Goal: Transaction & Acquisition: Purchase product/service

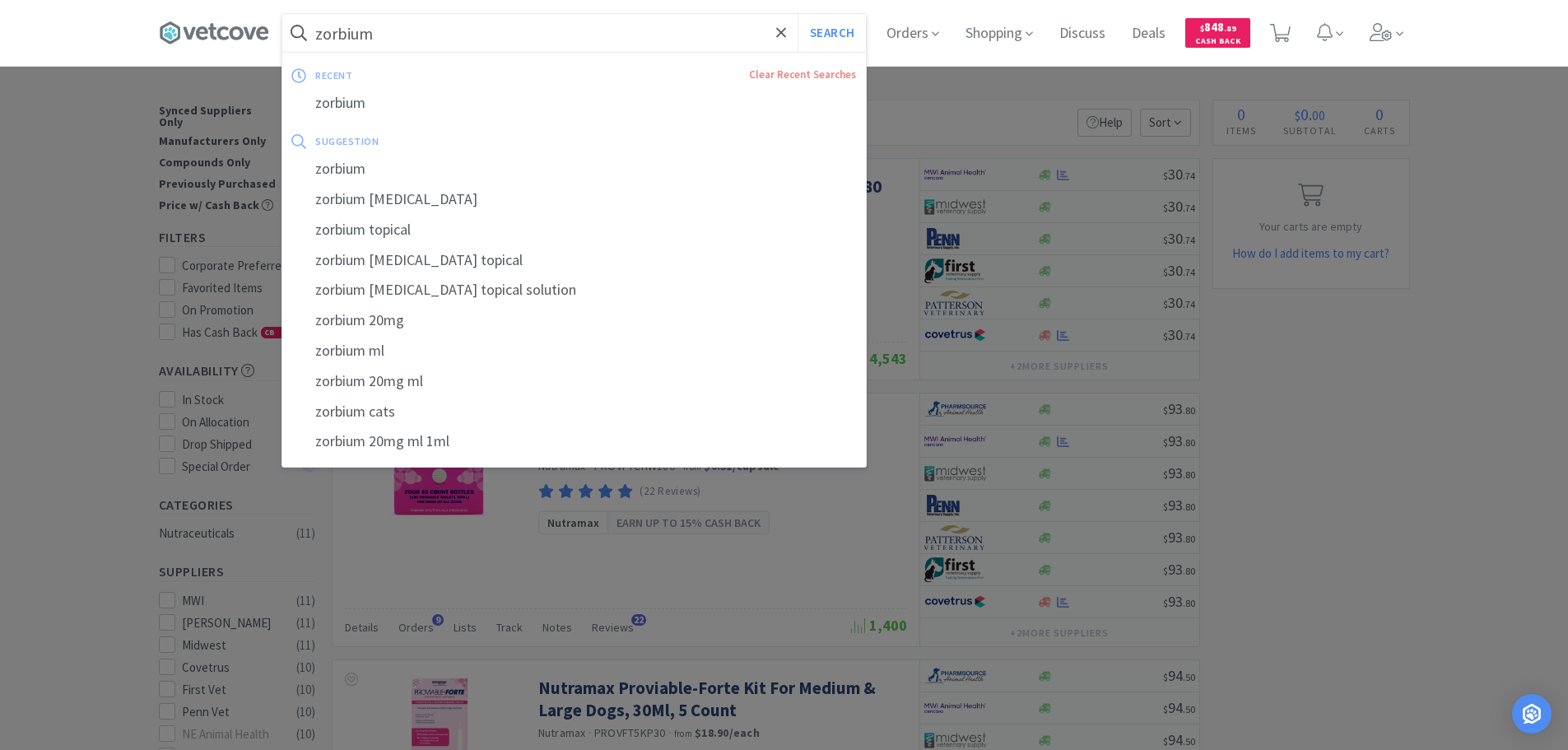
type input "zorbium"
click at [798, 14] on button "Search" at bounding box center [832, 33] width 69 height 38
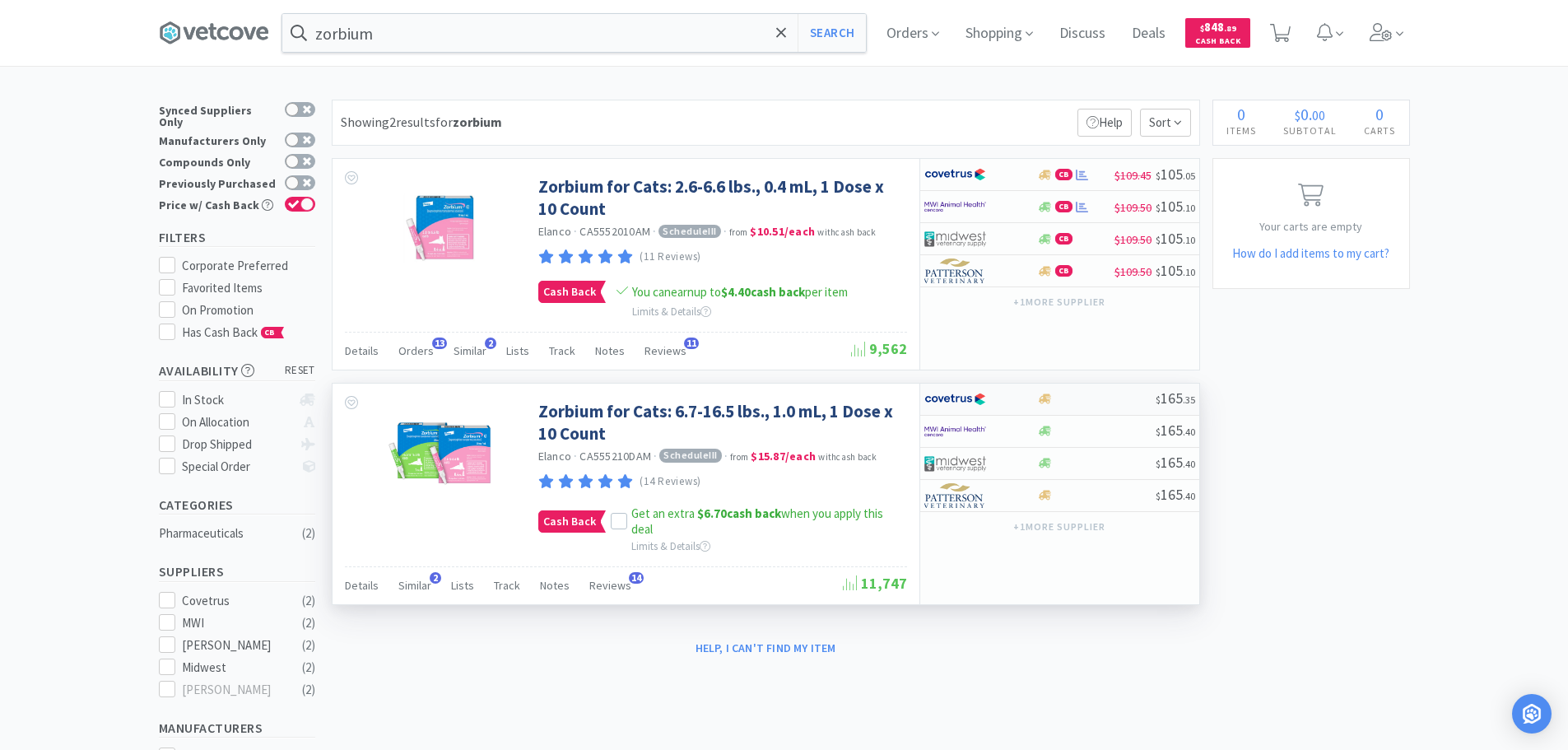
click at [1109, 395] on div at bounding box center [1096, 398] width 118 height 12
select select "1"
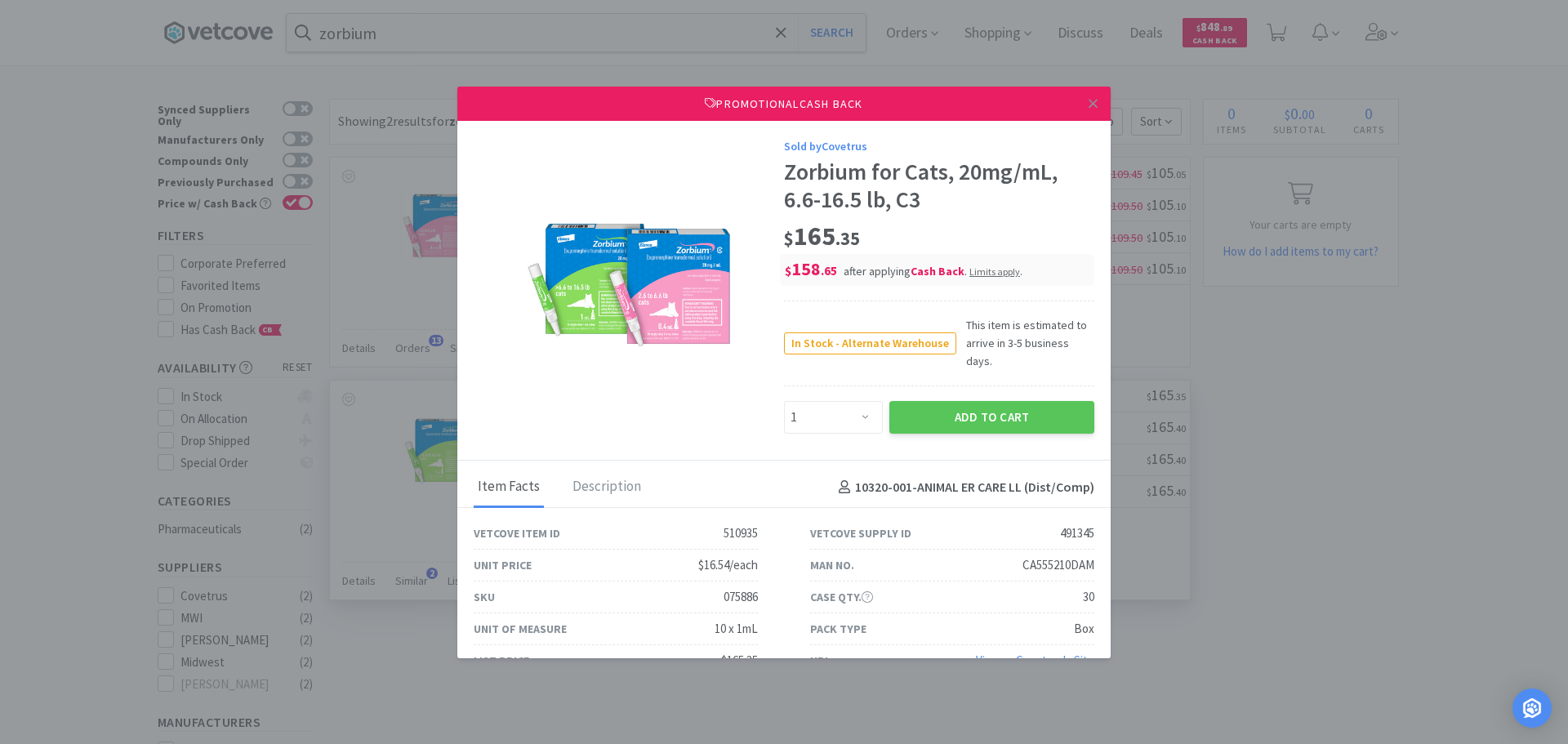
click at [737, 587] on div "075886" at bounding box center [741, 596] width 35 height 20
copy div "075886"
click at [1079, 102] on link at bounding box center [1093, 104] width 28 height 35
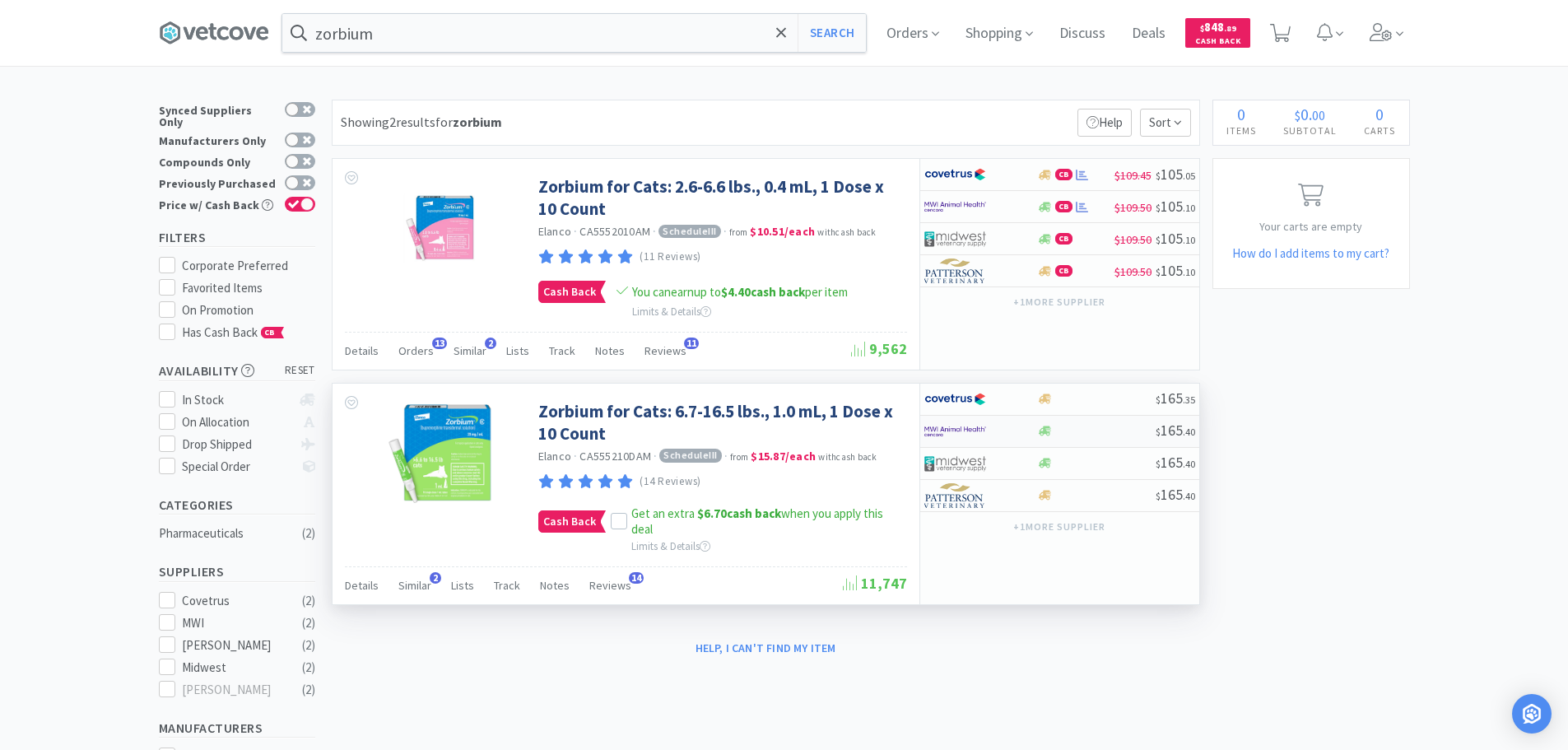
click at [1081, 431] on div at bounding box center [1096, 431] width 118 height 12
select select "1"
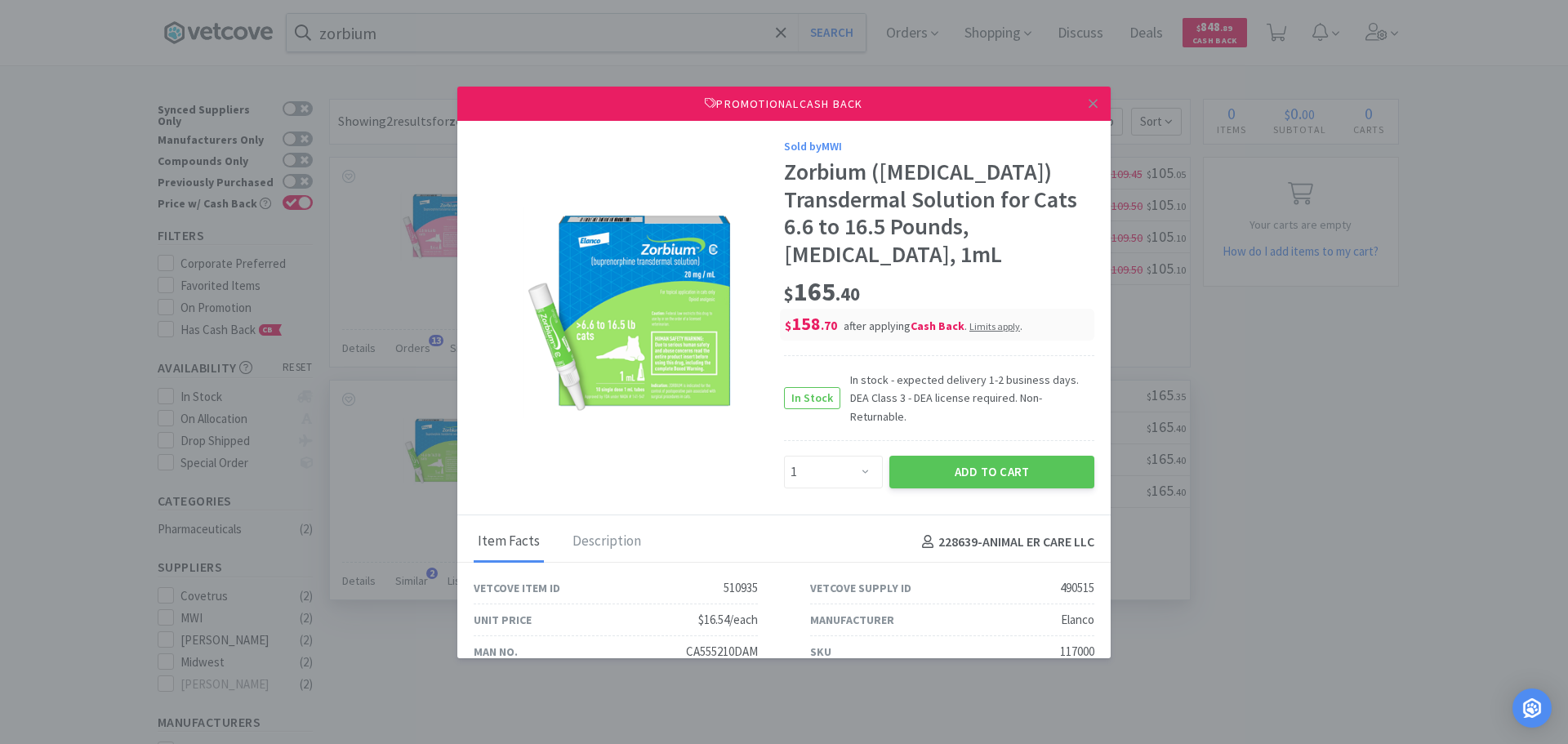
scroll to position [104, 0]
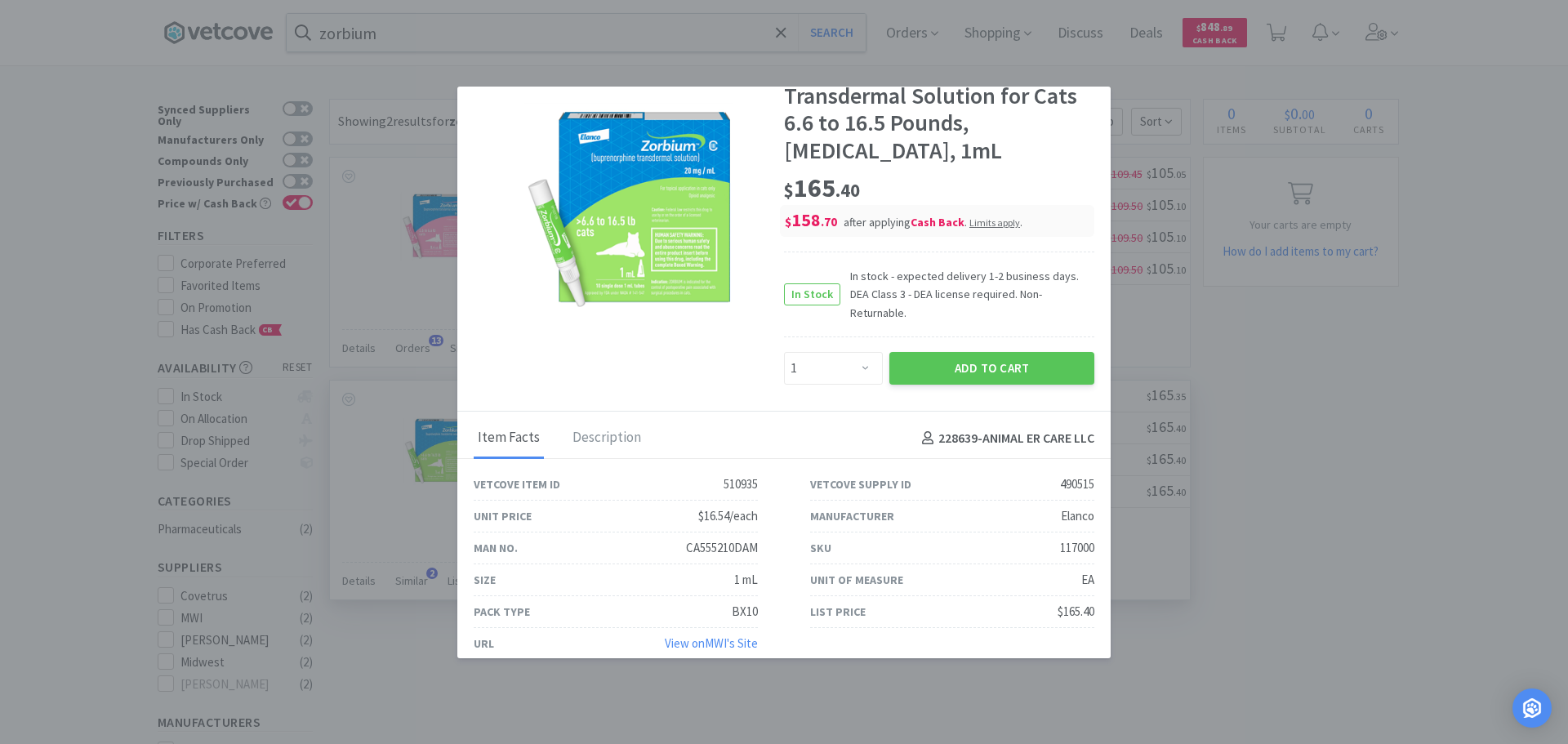
click at [1060, 538] on div "117000" at bounding box center [1078, 547] width 35 height 20
copy div "117000"
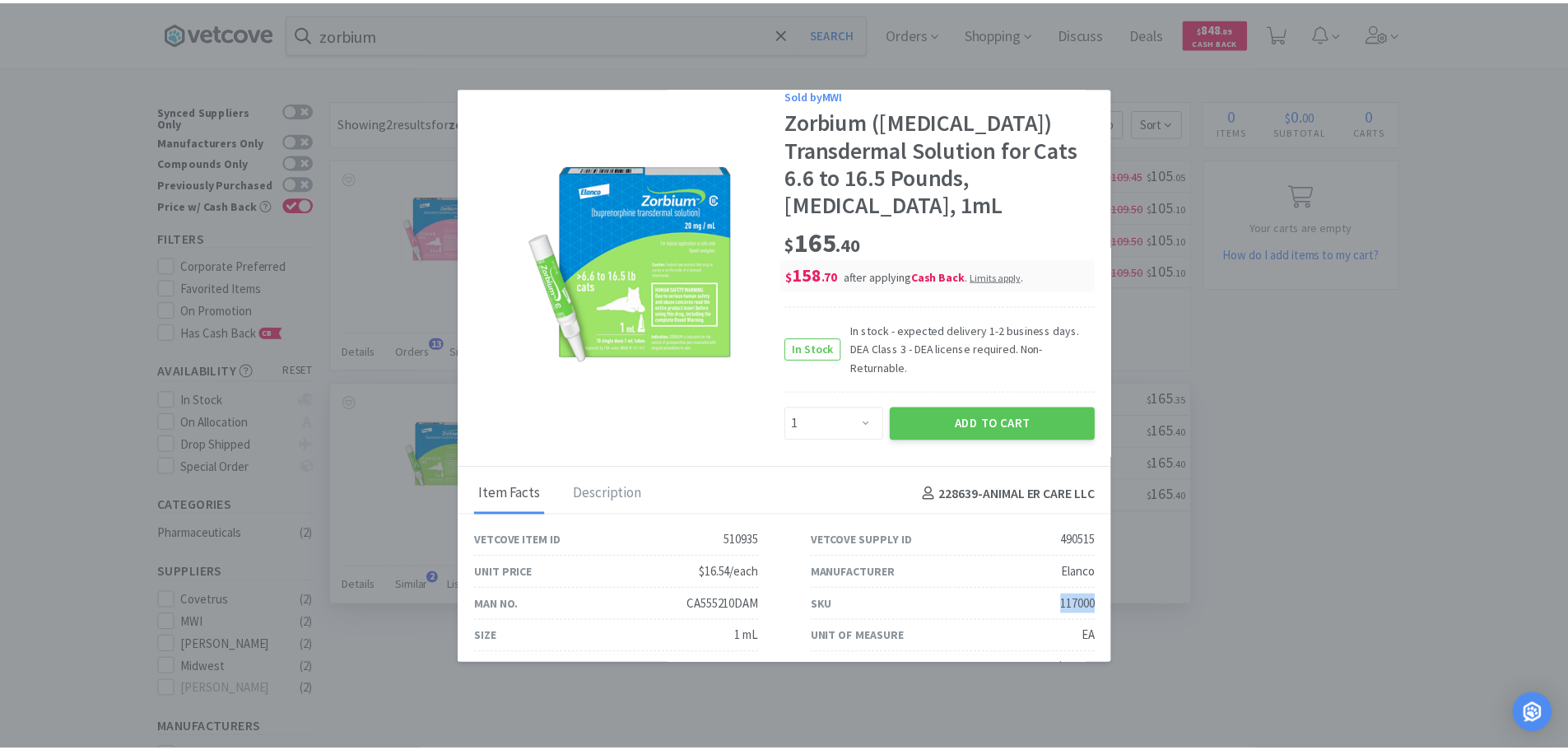
scroll to position [0, 0]
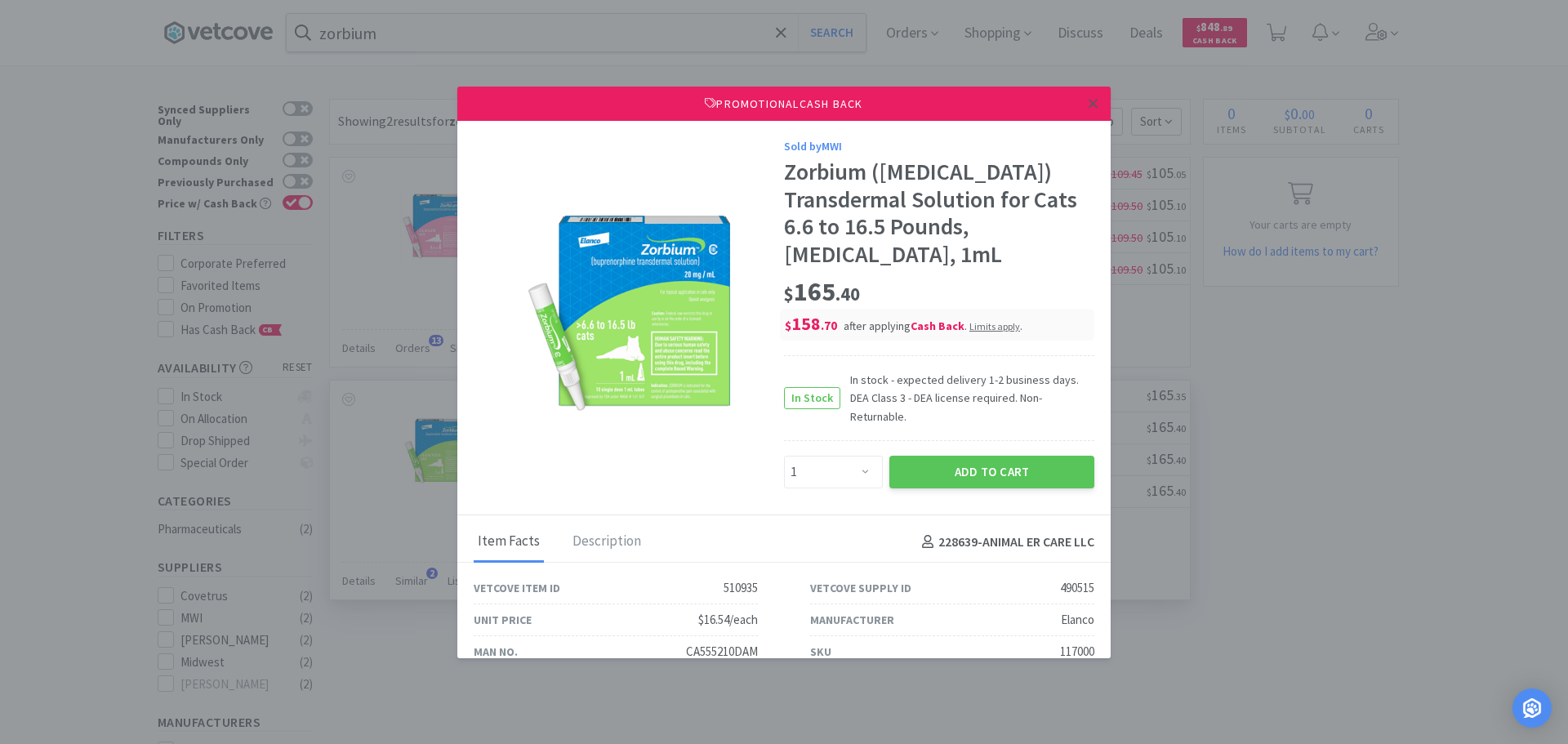
click at [1079, 106] on link at bounding box center [1093, 104] width 28 height 35
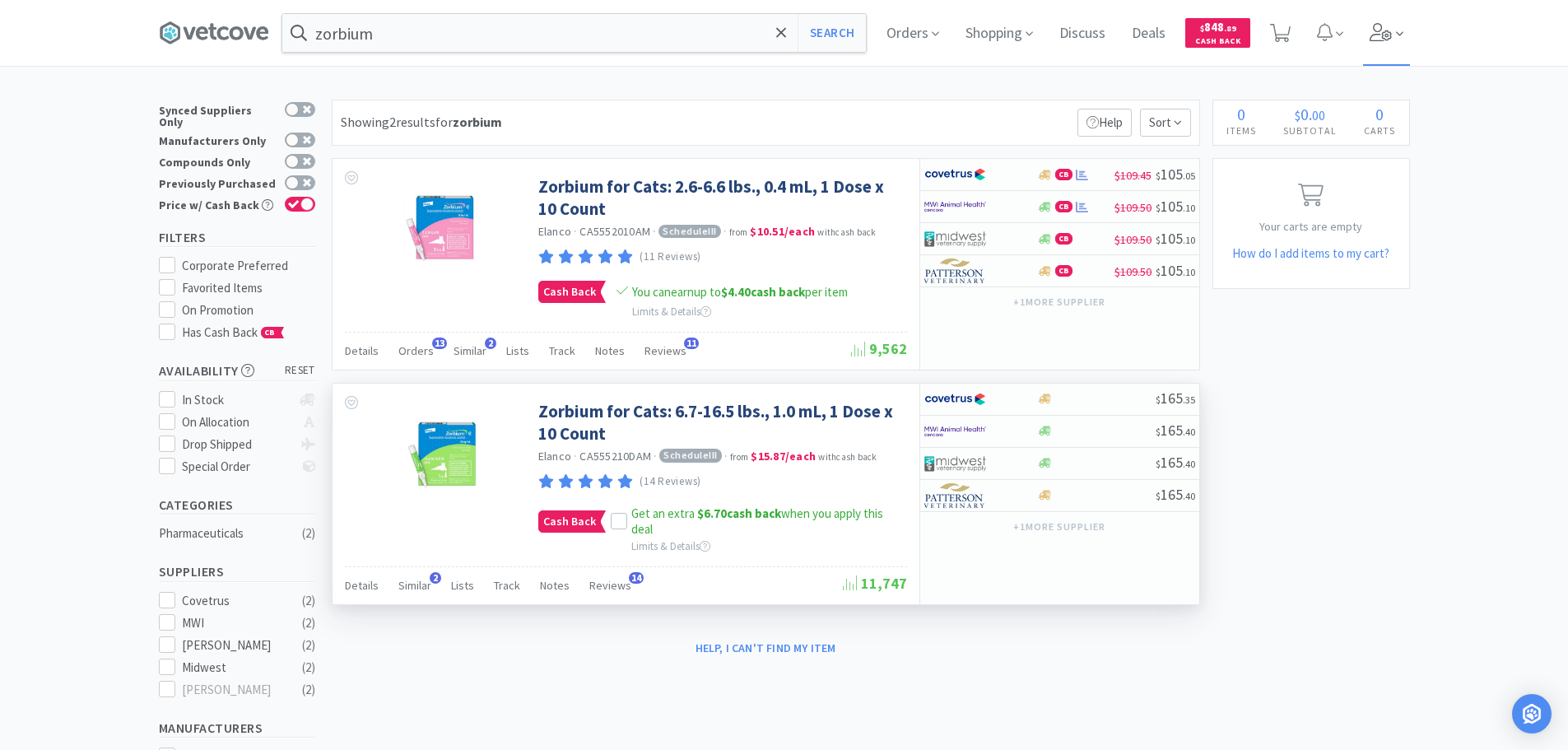
click at [1387, 30] on icon at bounding box center [1381, 31] width 23 height 18
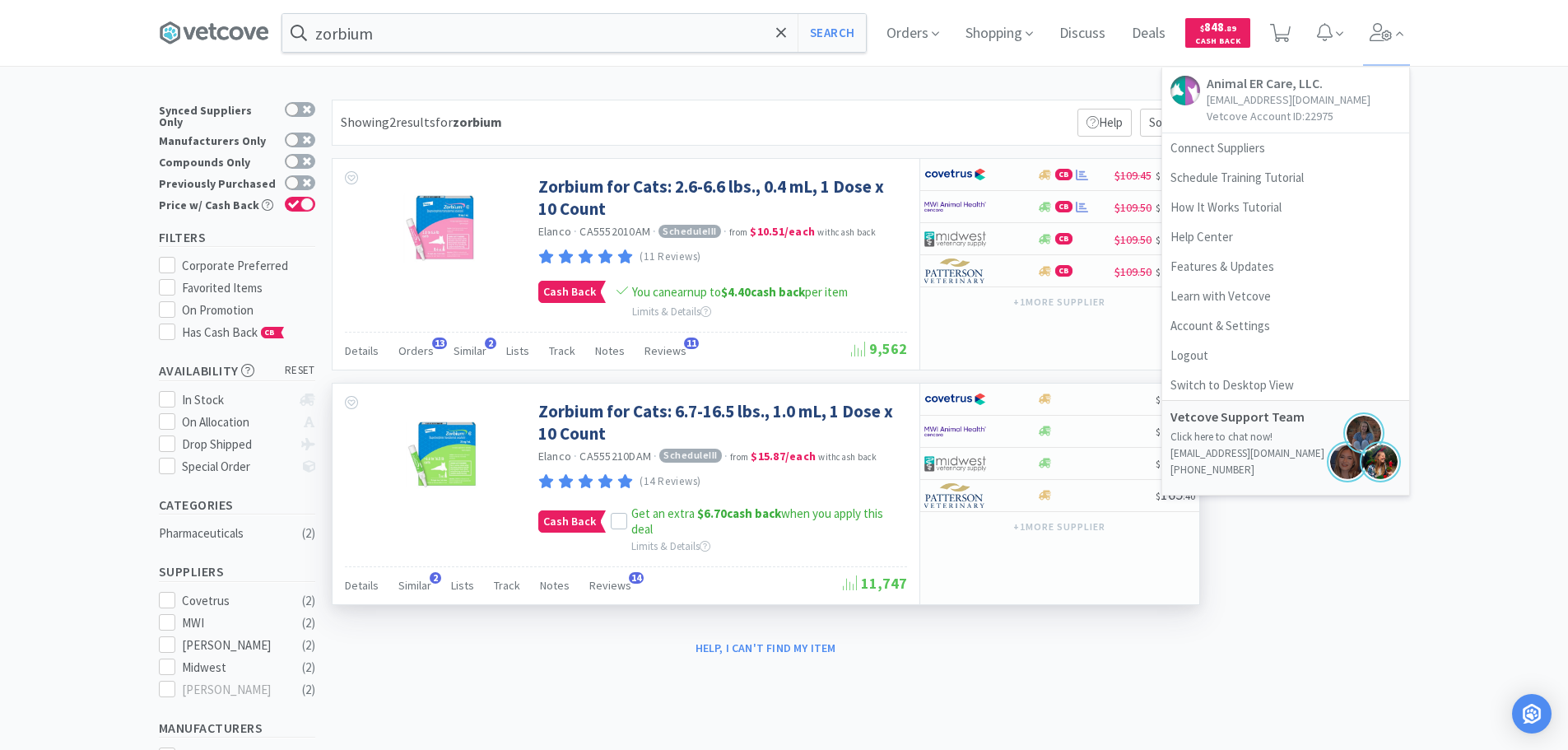
click at [1443, 155] on div "× Filter Results Synced Suppliers Only Manufacturers Only Compounds Only Previo…" at bounding box center [784, 541] width 1568 height 884
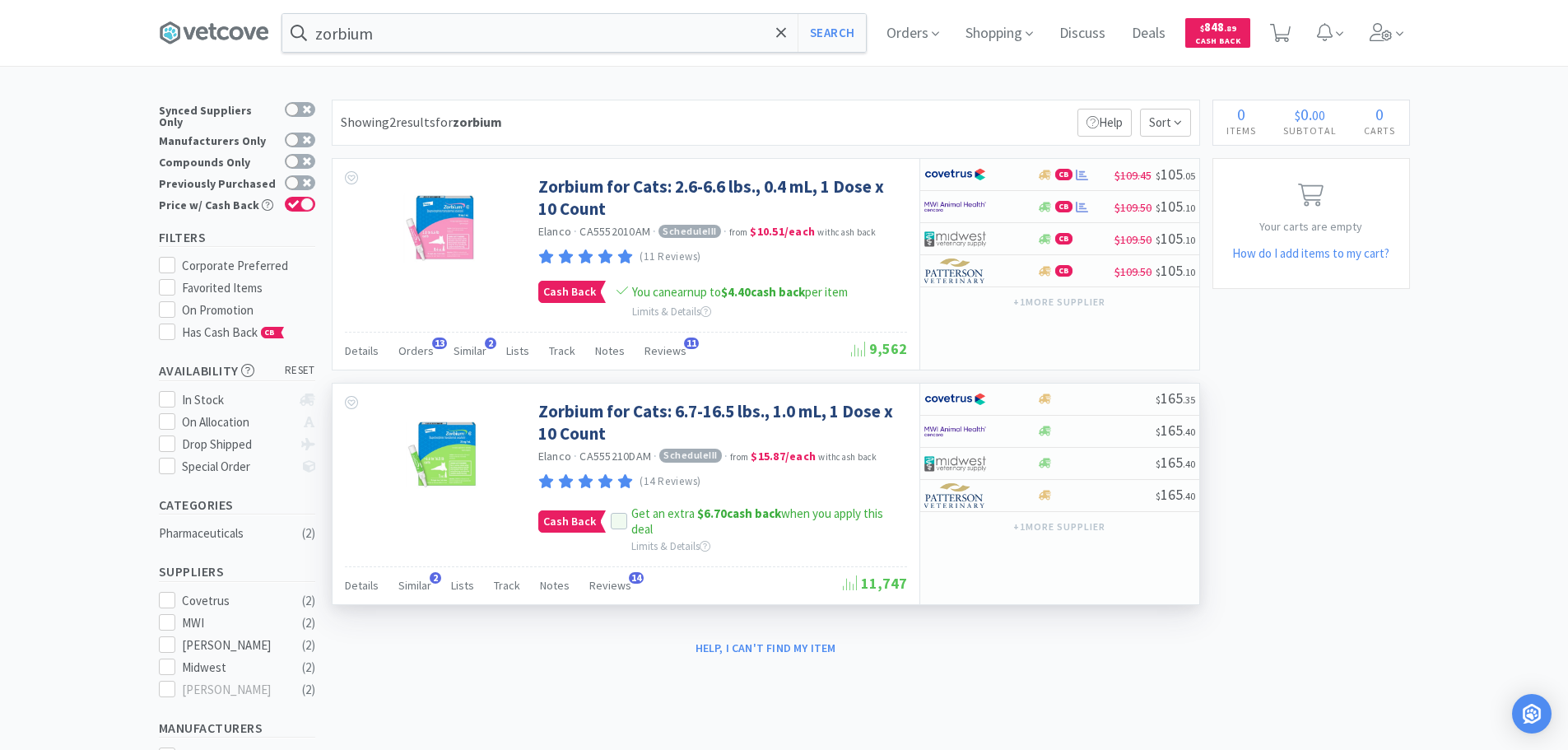
drag, startPoint x: 619, startPoint y: 519, endPoint x: 660, endPoint y: 523, distance: 41.2
click at [627, 519] on label at bounding box center [621, 520] width 21 height 17
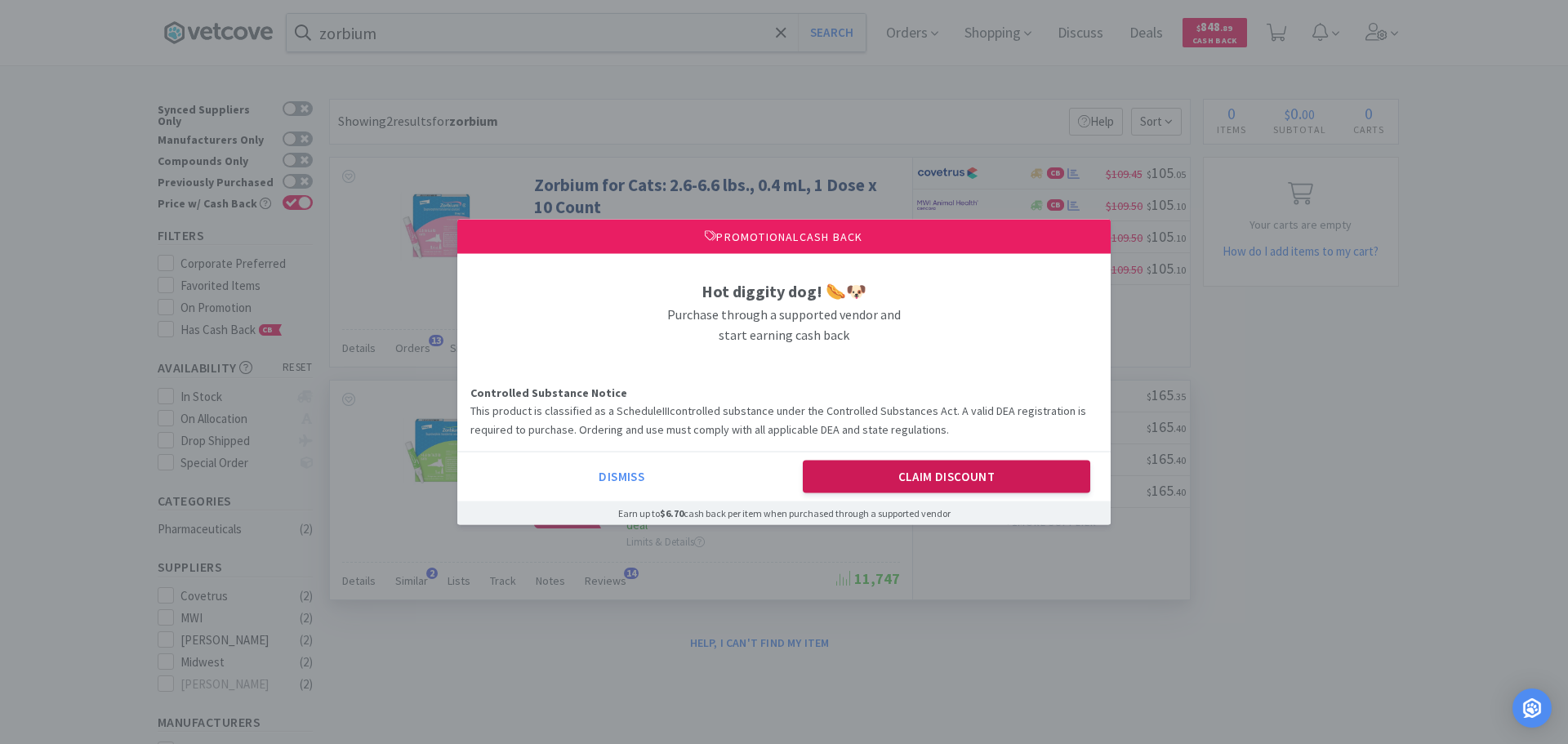
click at [923, 476] on button "Claim Discount" at bounding box center [947, 477] width 288 height 33
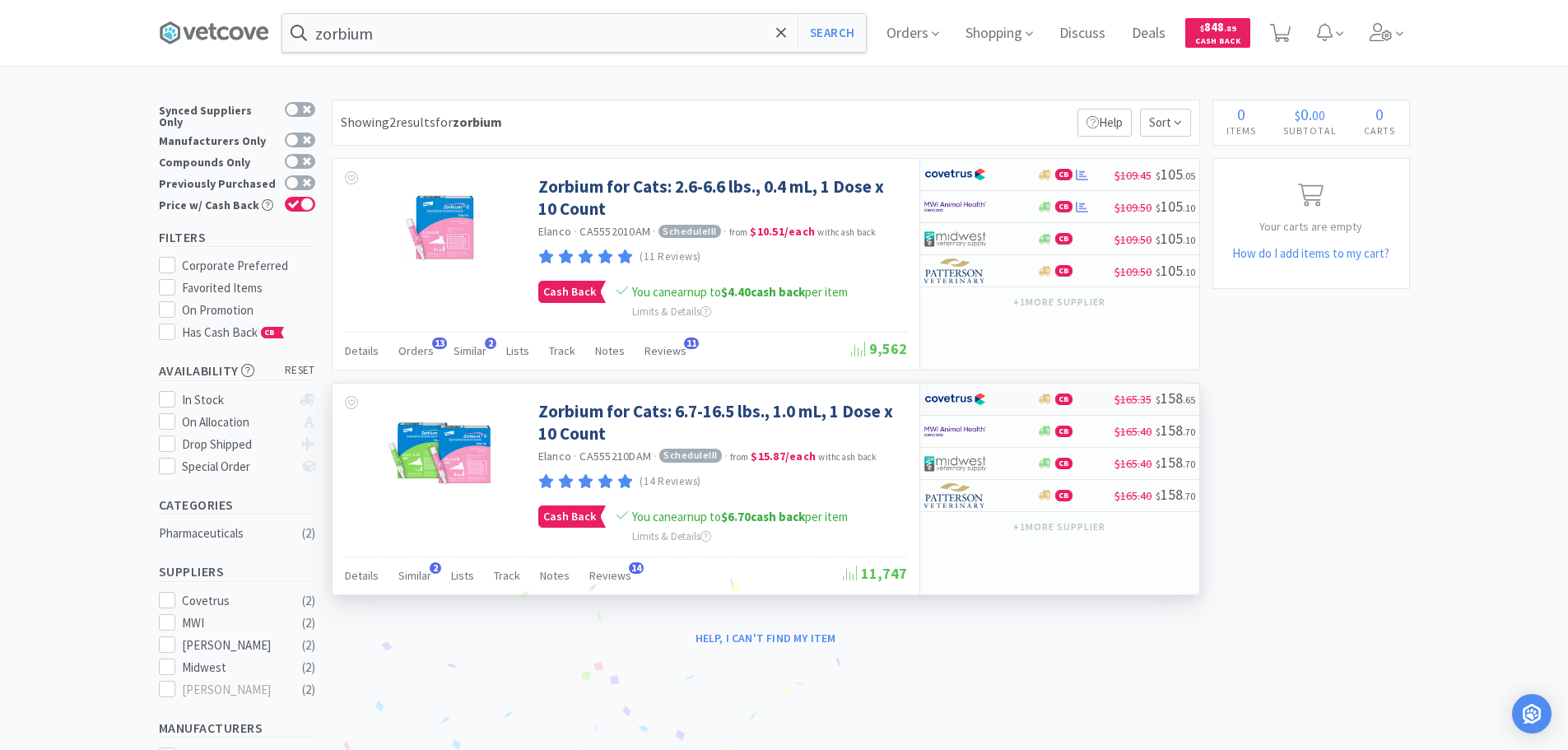
click at [1115, 387] on div "$165.35 $ 158 . 65" at bounding box center [1155, 398] width 81 height 23
select select "1"
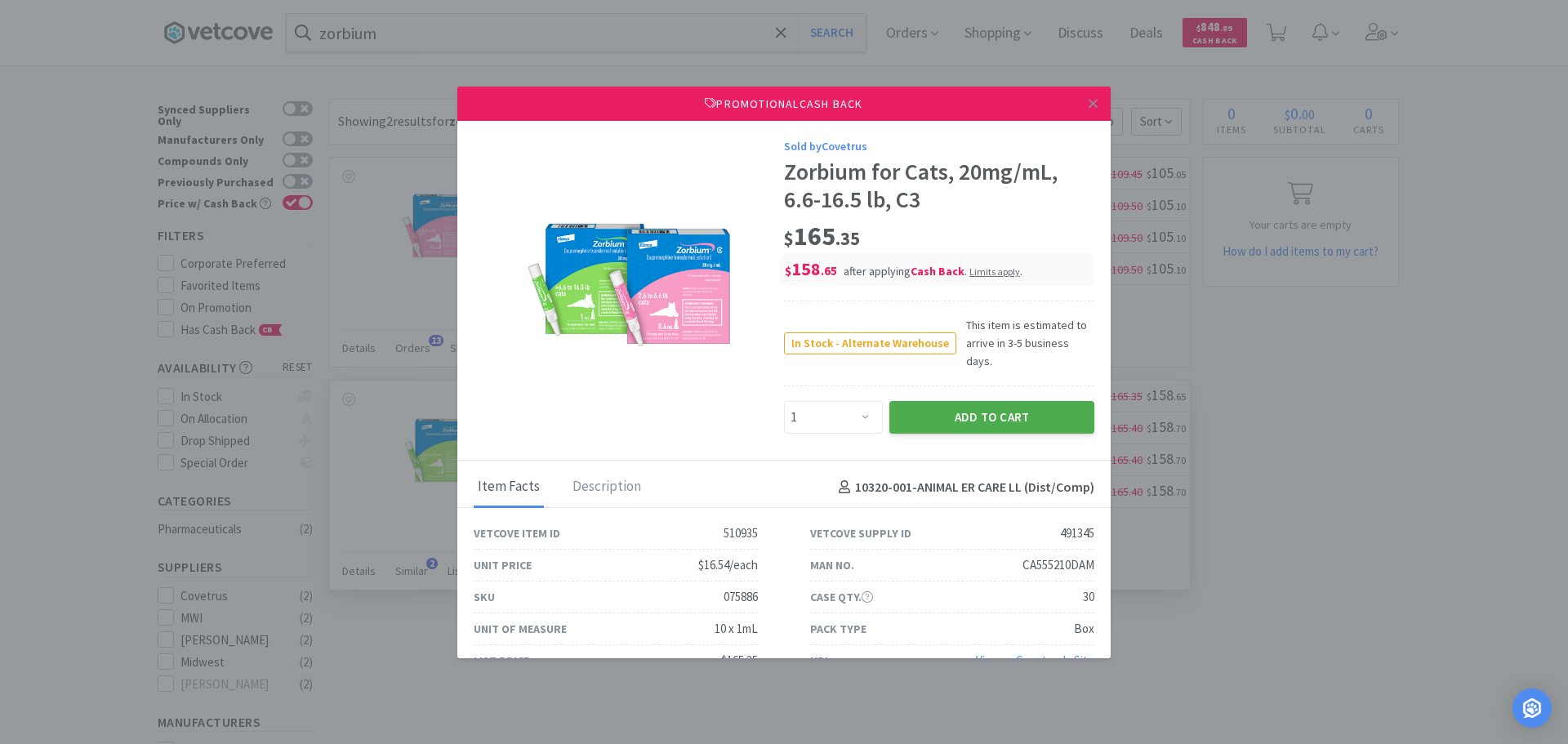
click at [993, 401] on button "Add to Cart" at bounding box center [991, 418] width 205 height 33
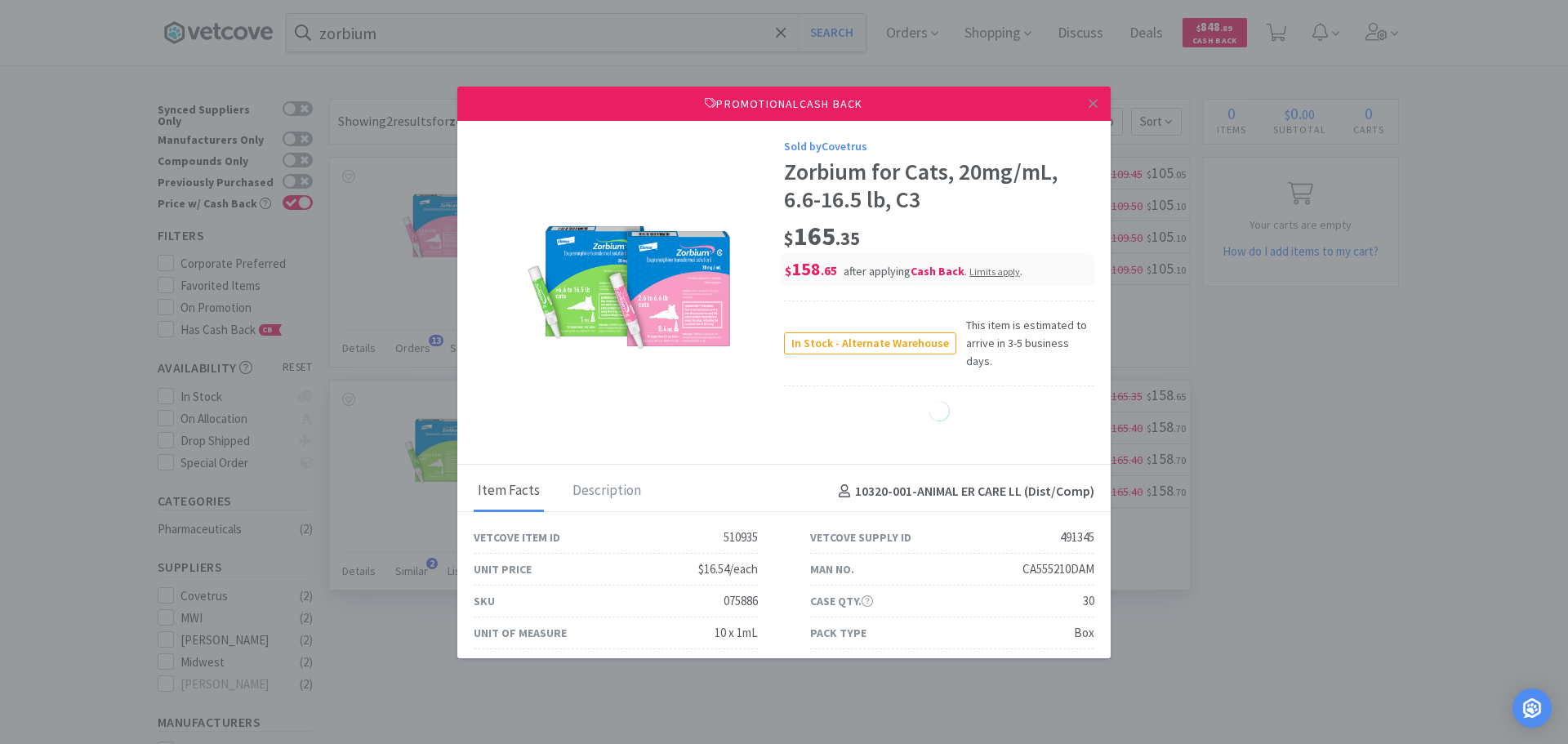
select select "1"
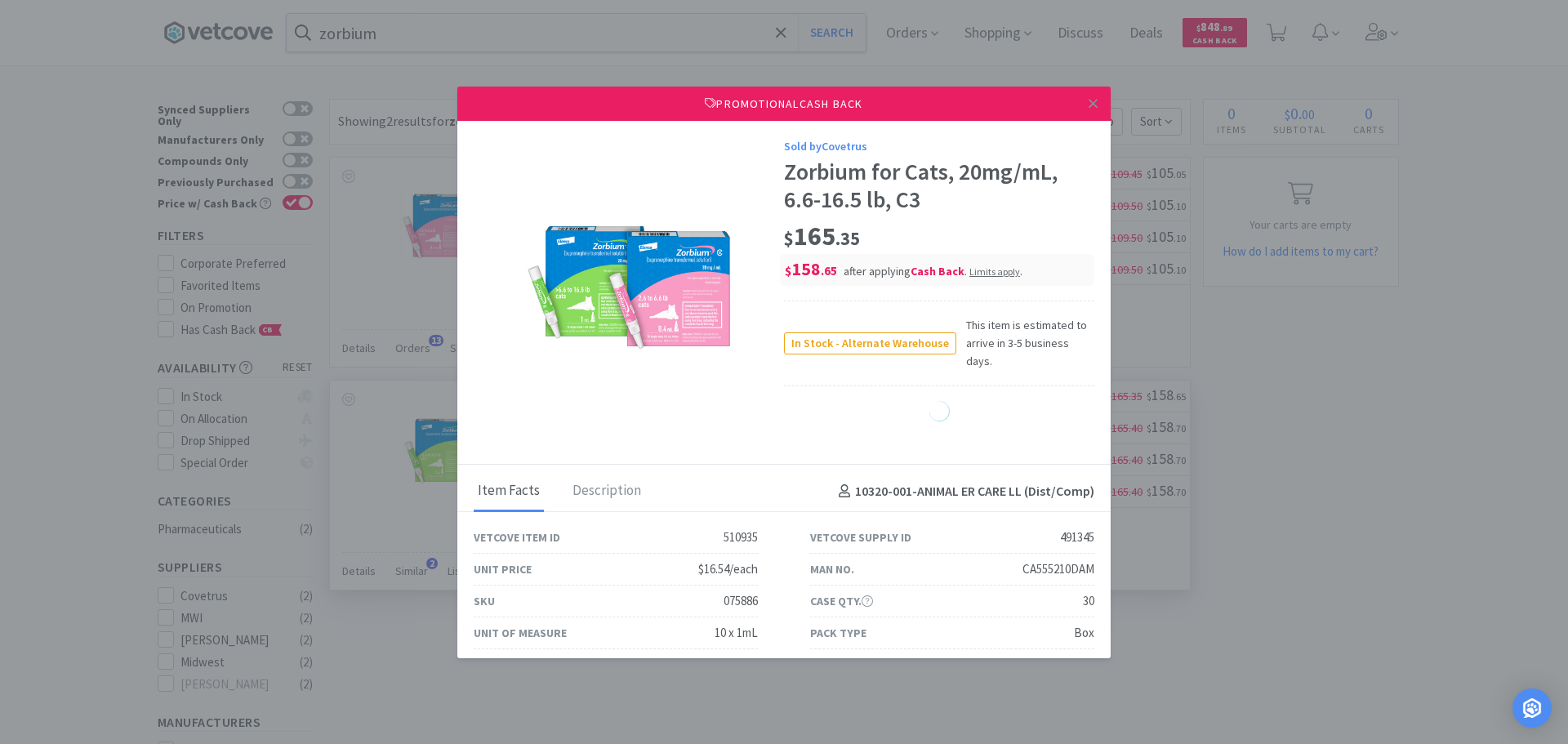
select select "1"
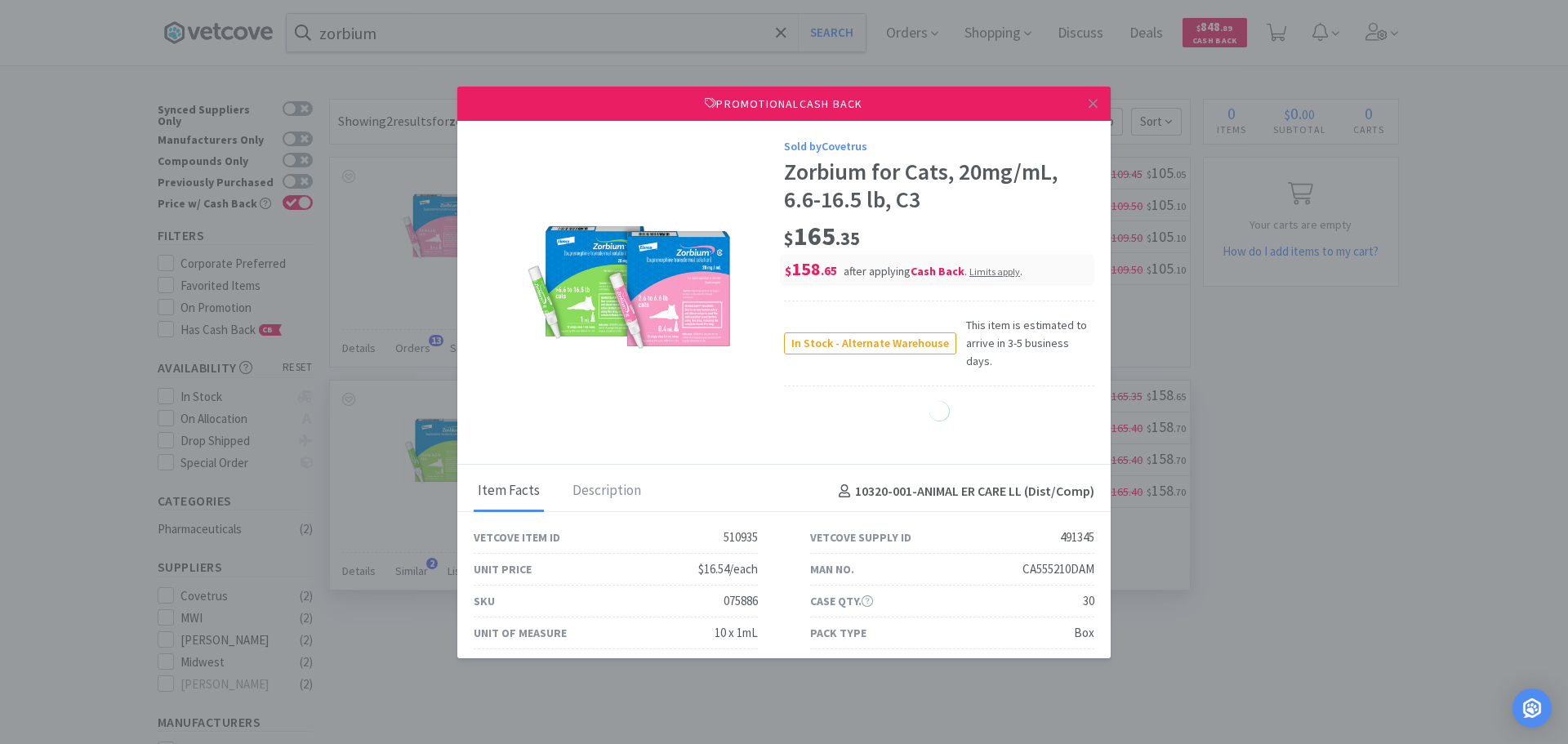
select select "1"
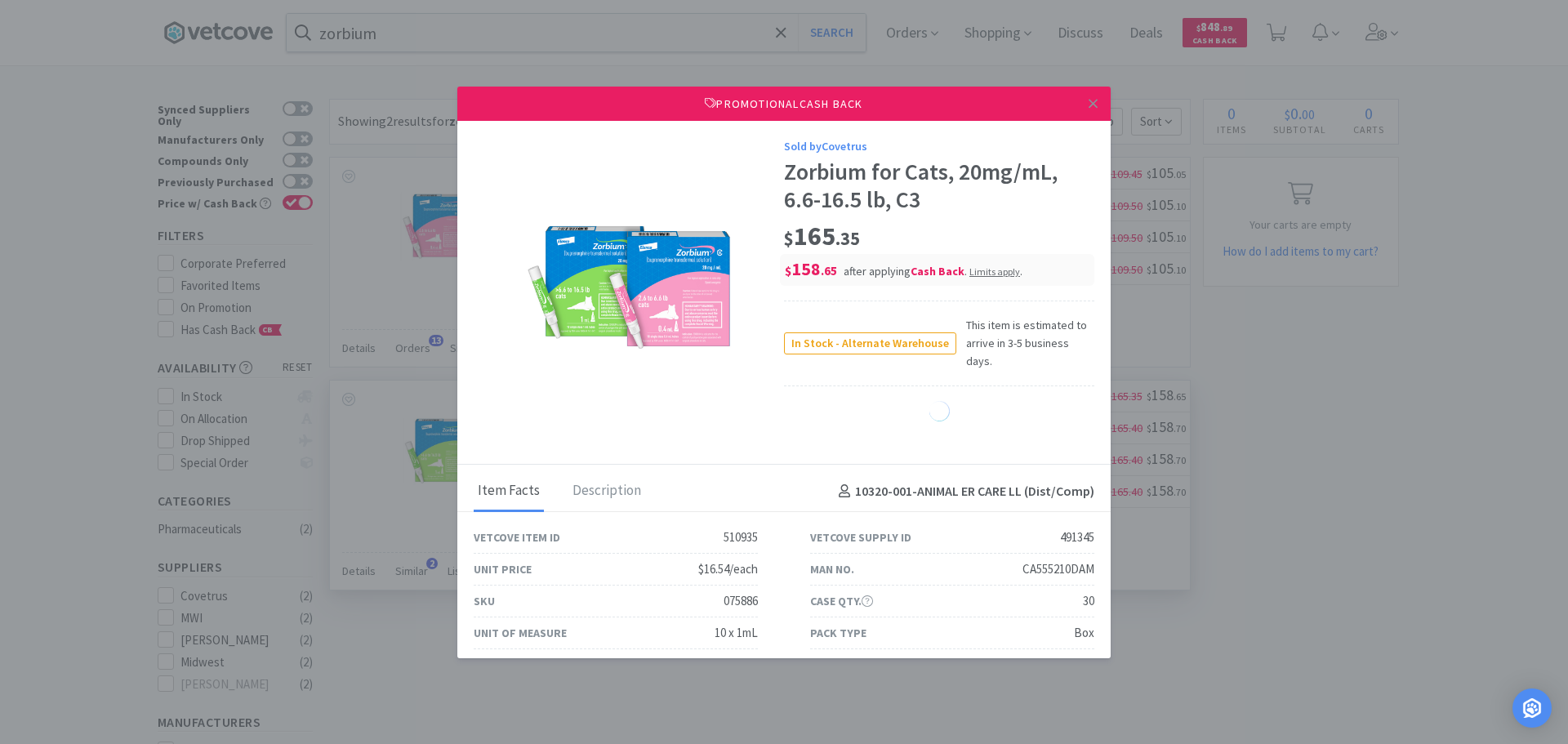
select select "1"
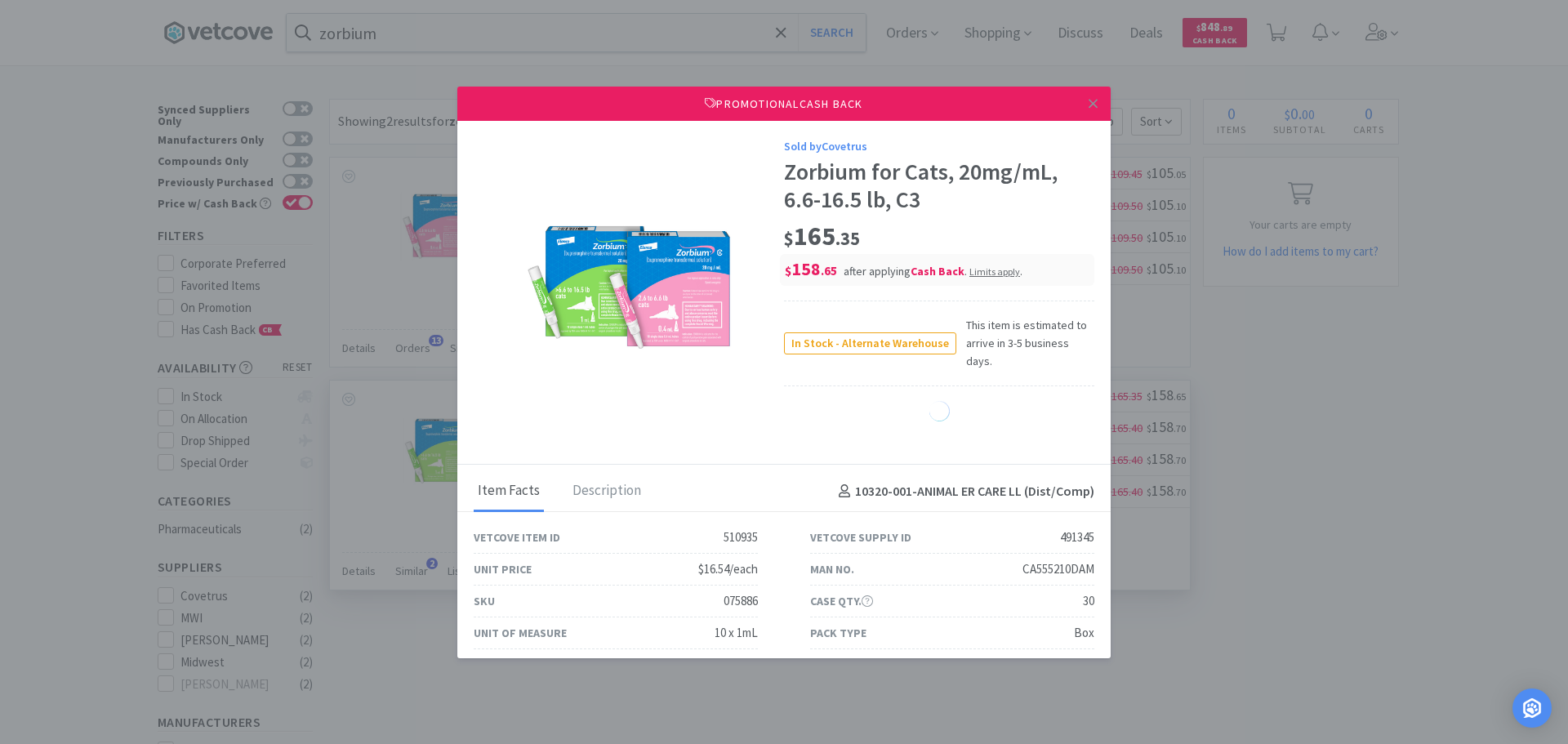
select select "1"
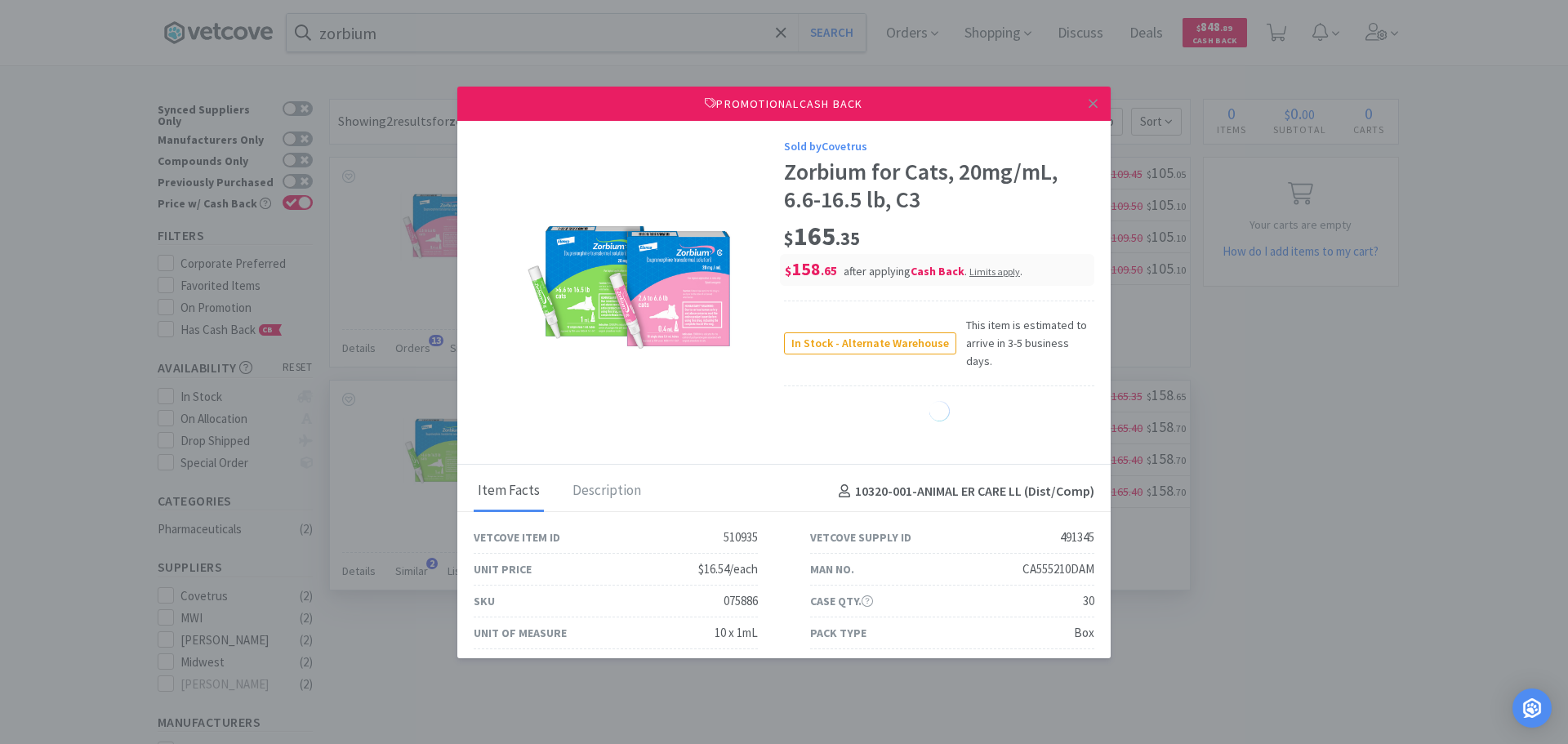
select select "1"
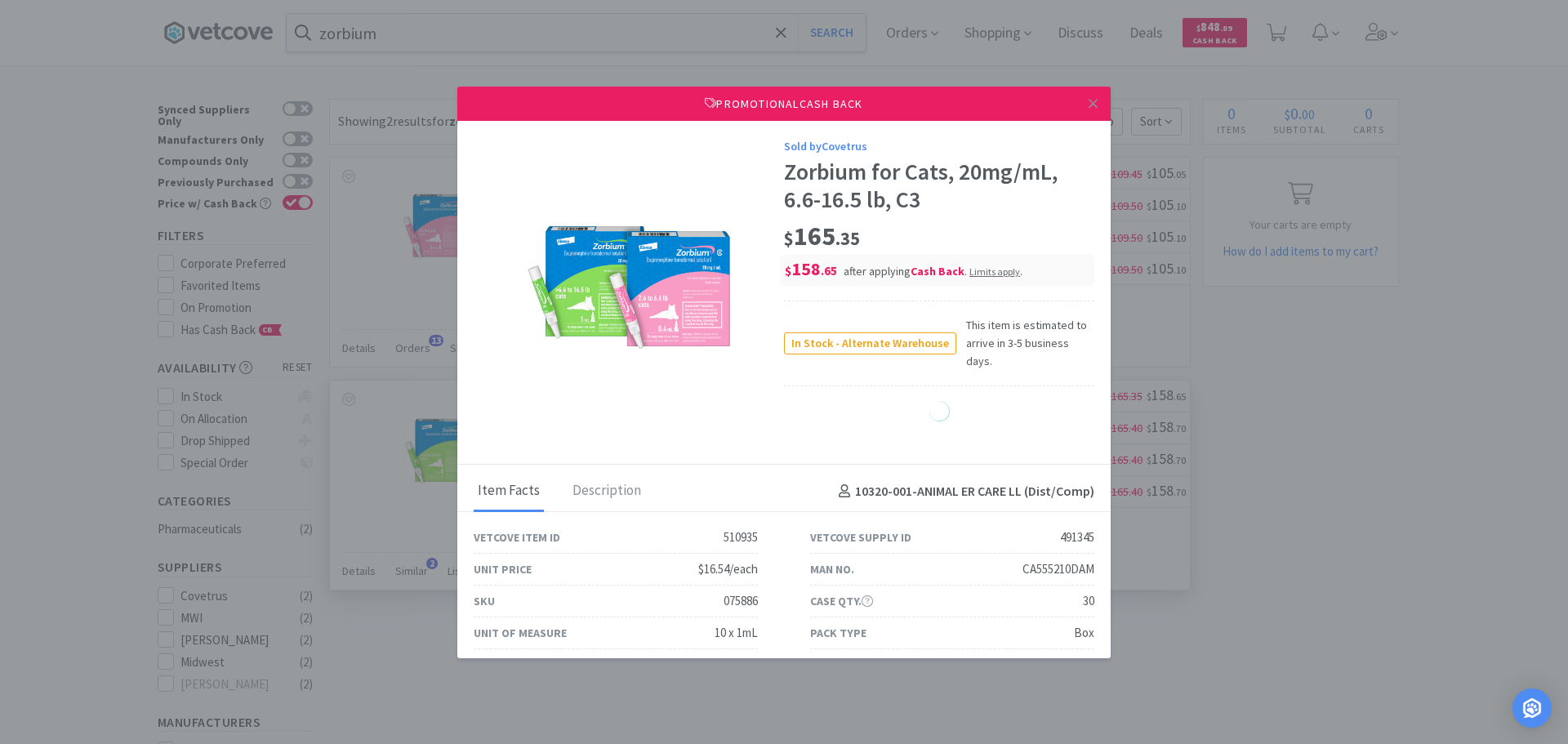
select select "1"
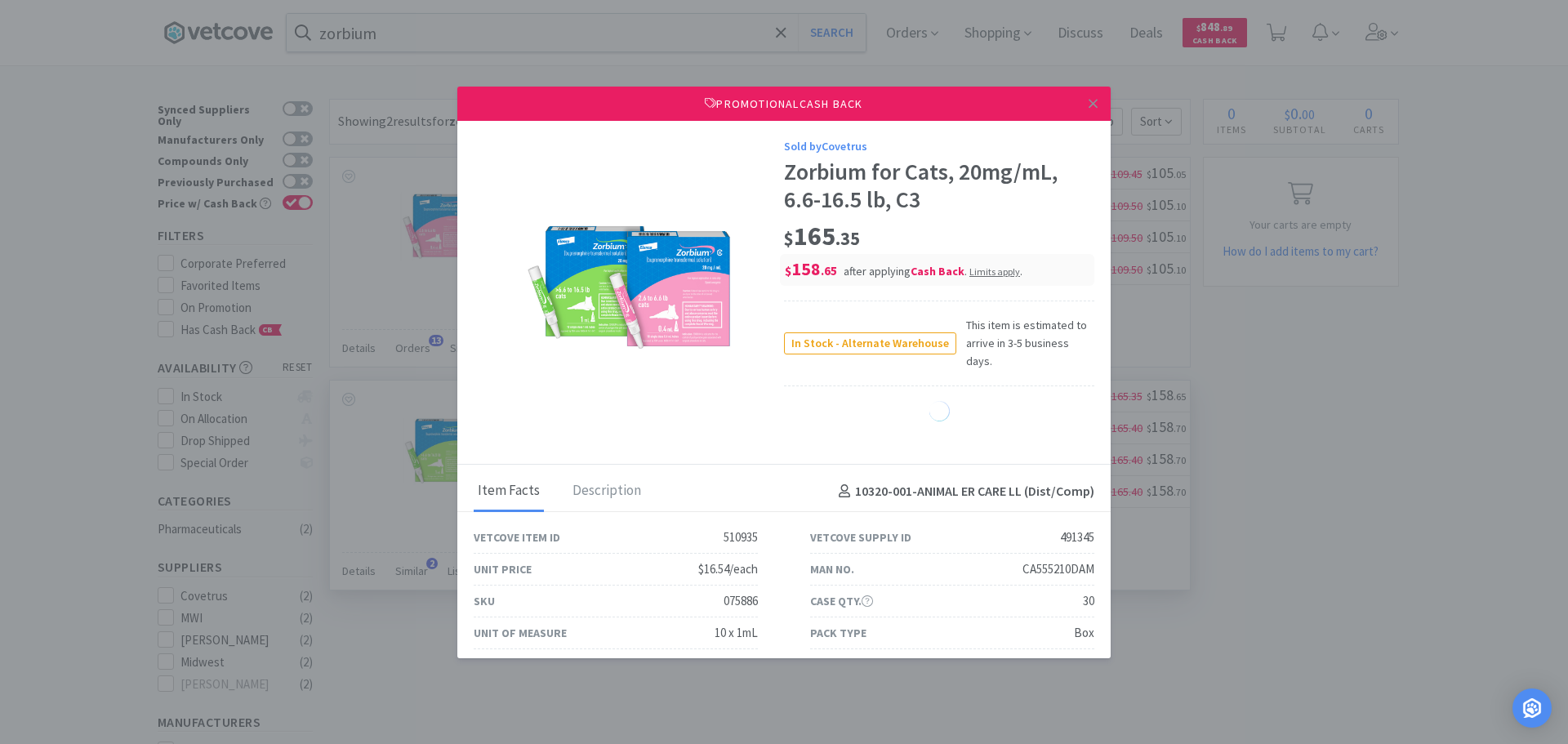
select select "1"
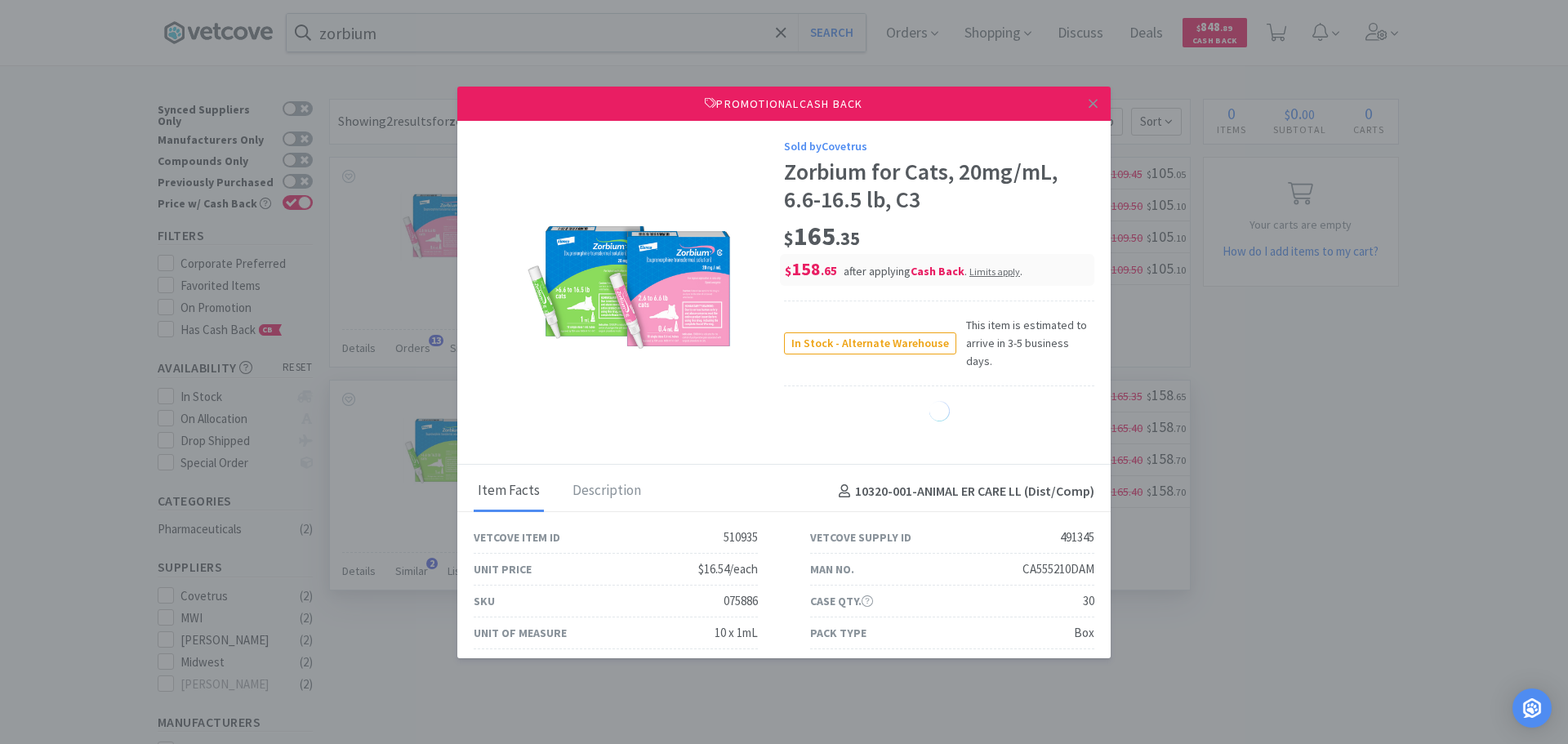
select select "1"
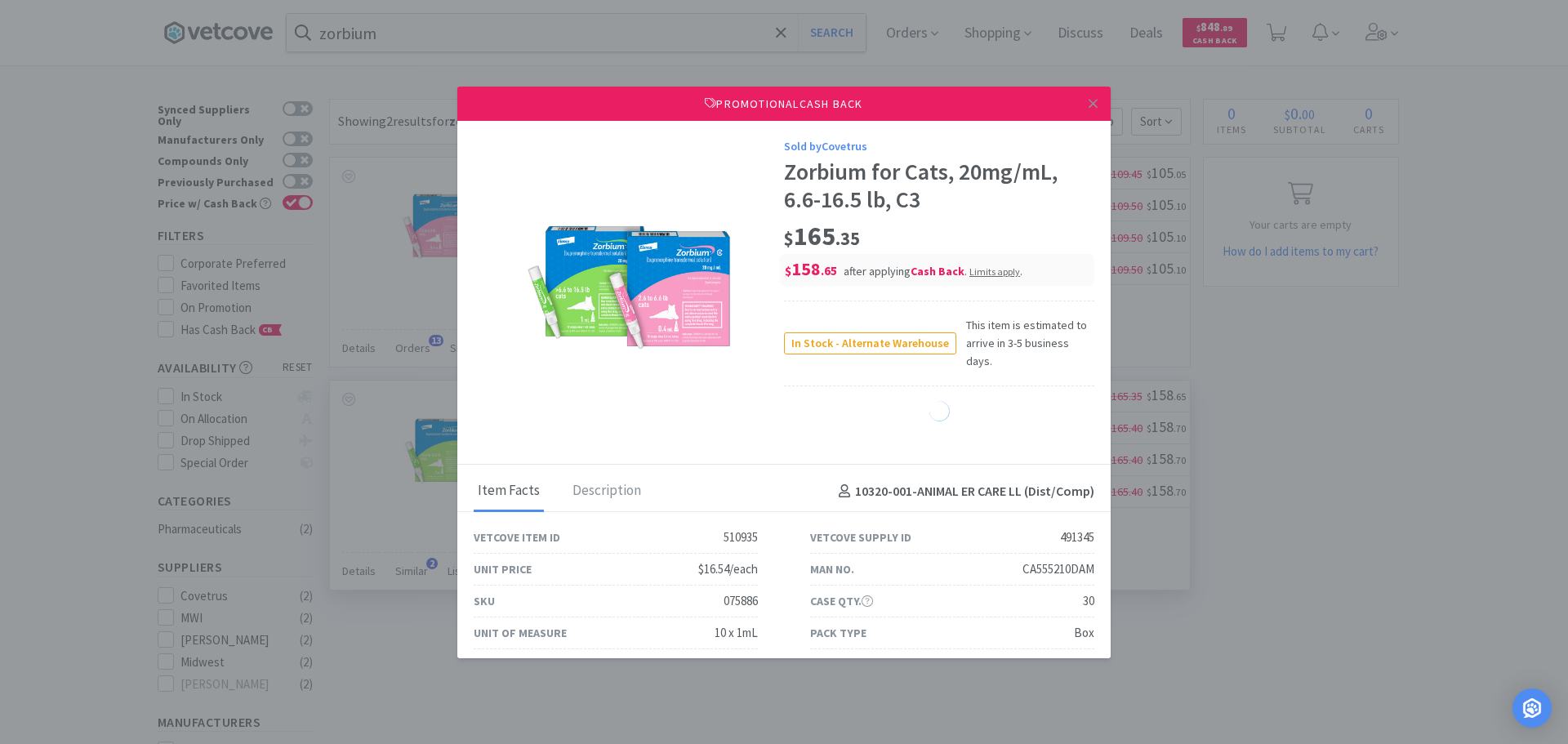
select select "1"
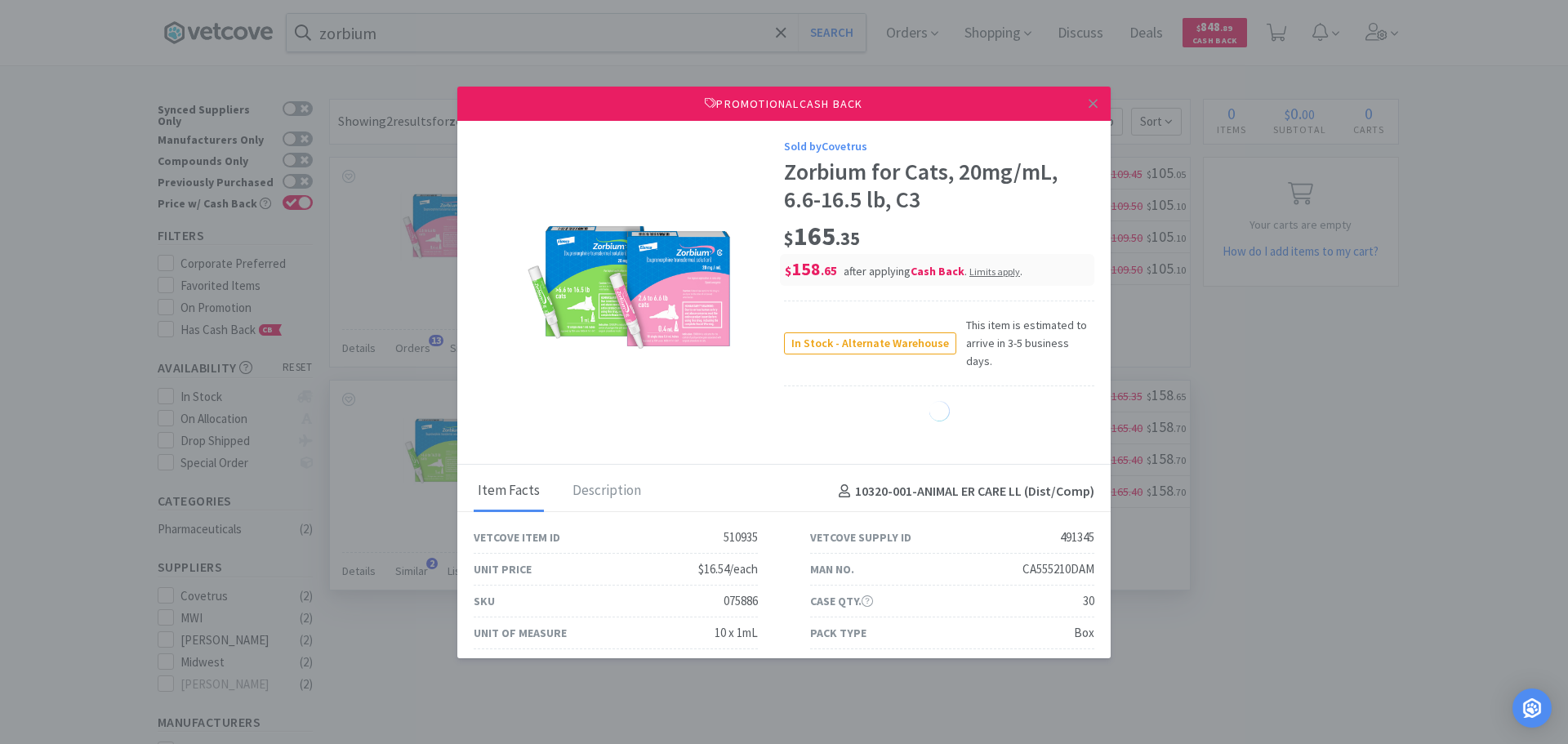
select select "1"
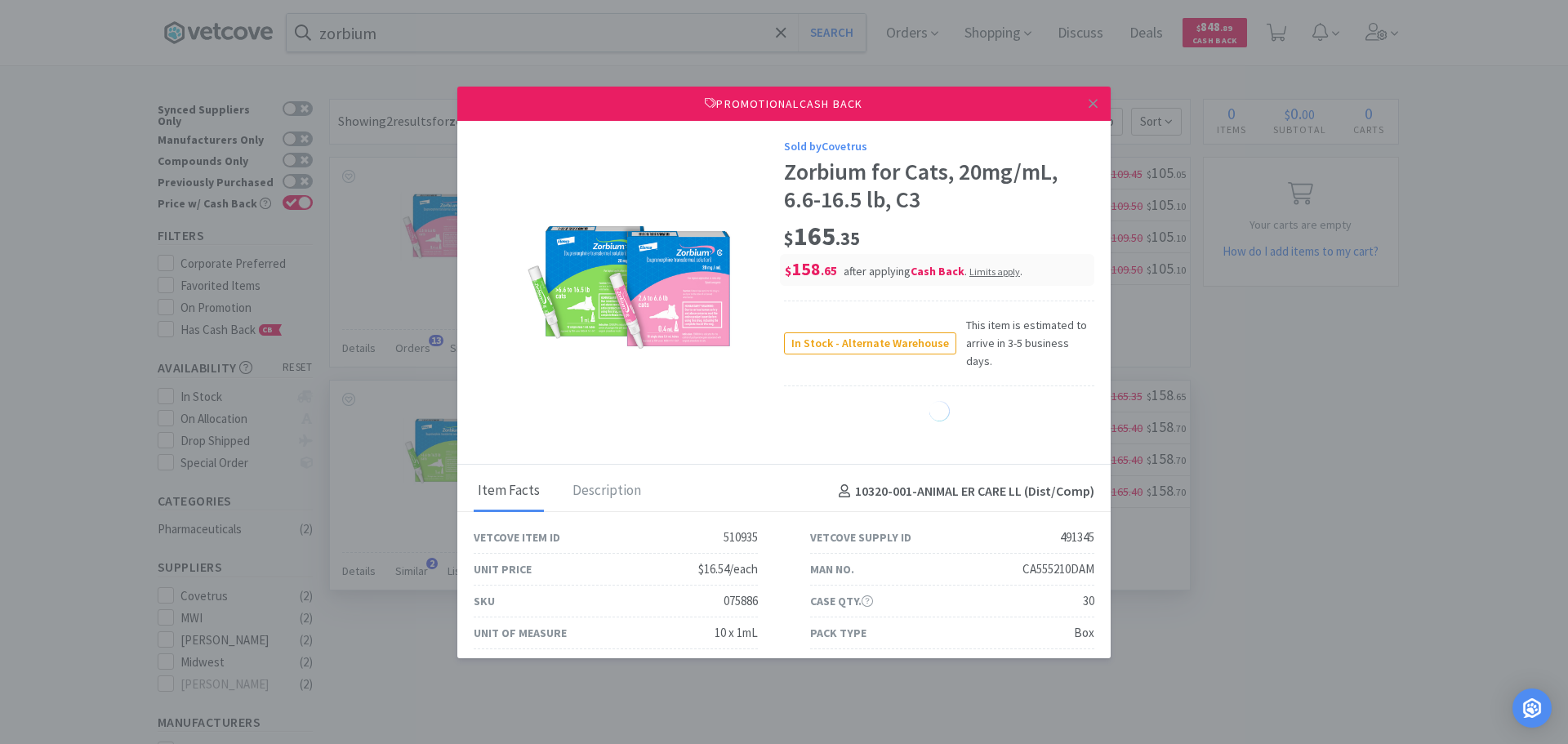
select select "1"
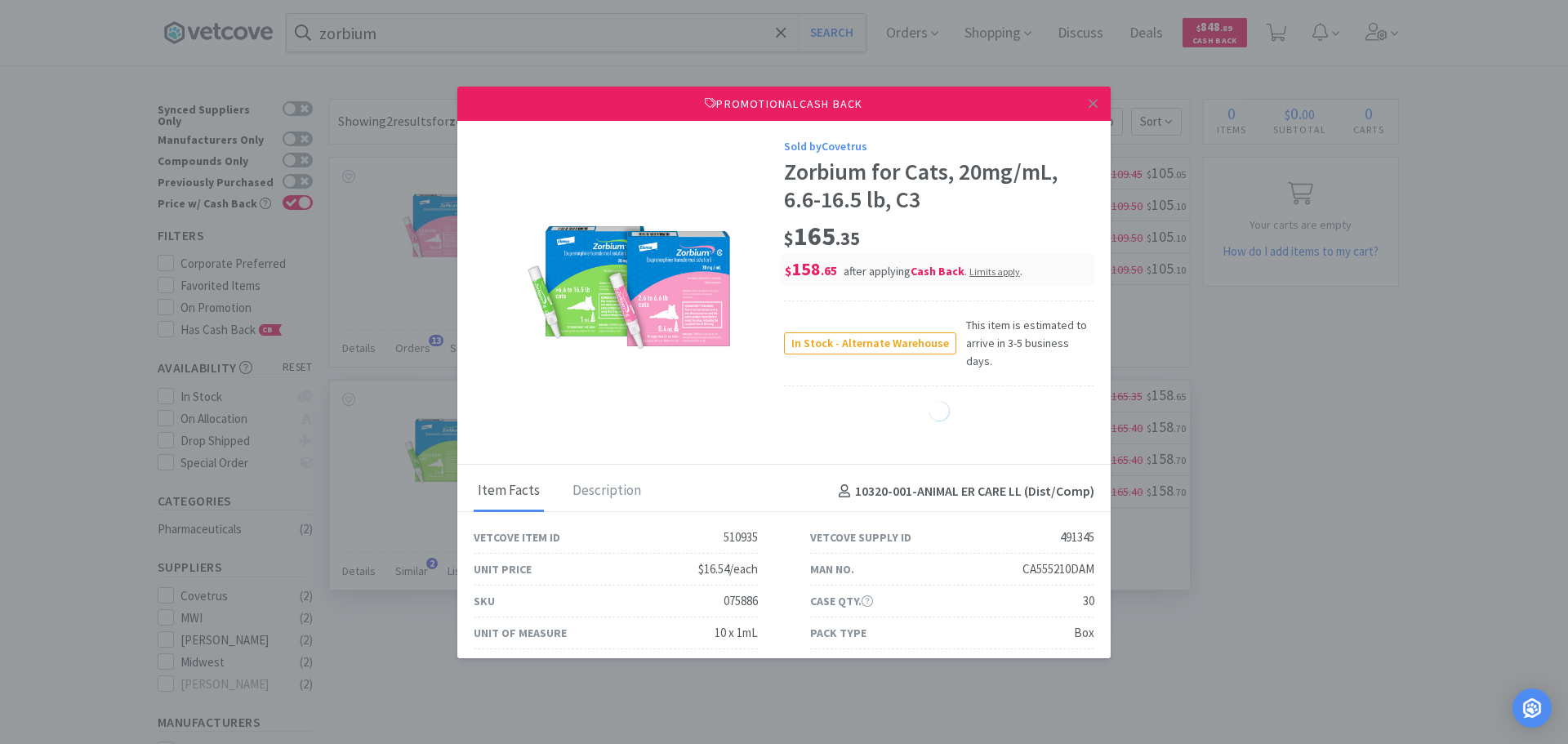
select select "1"
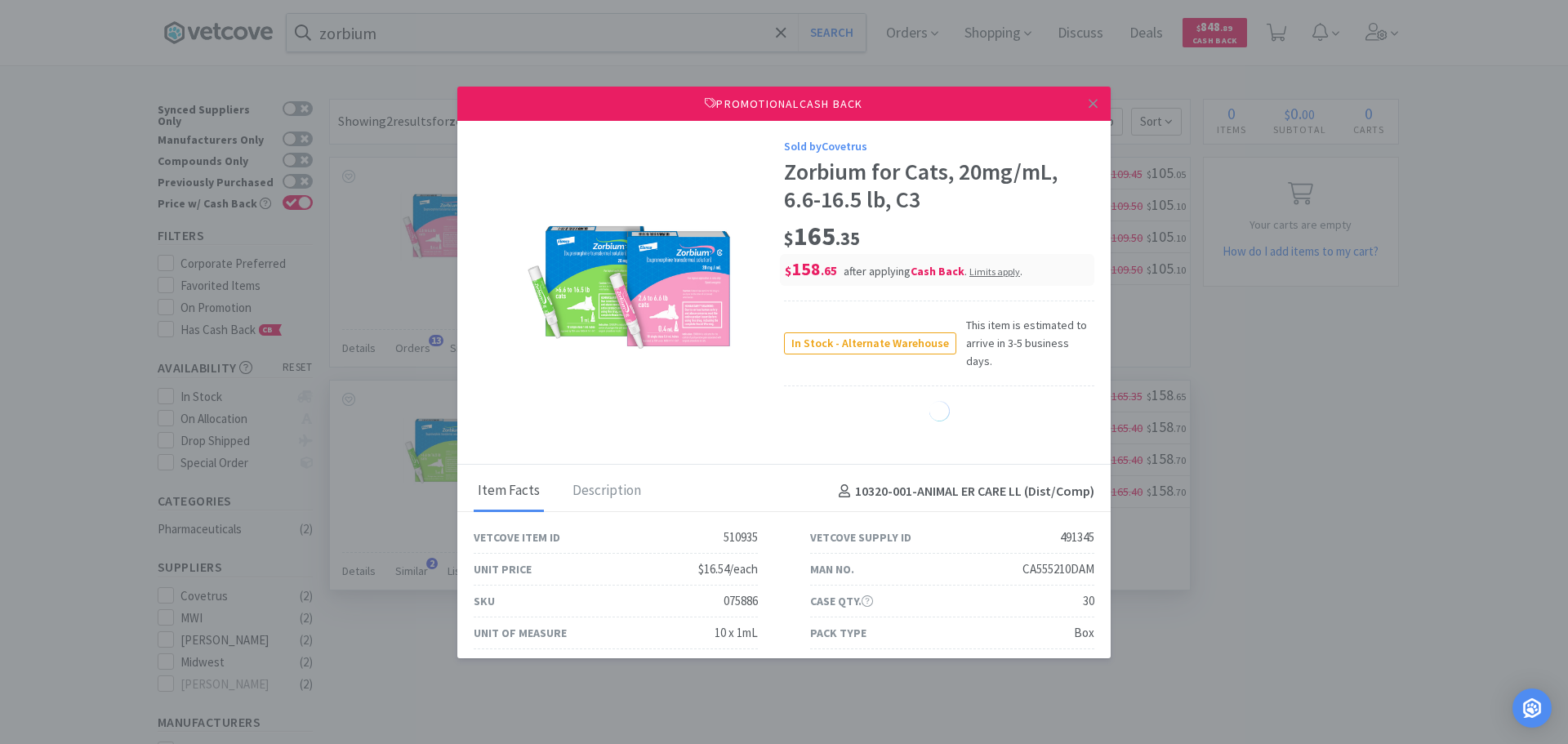
select select "1"
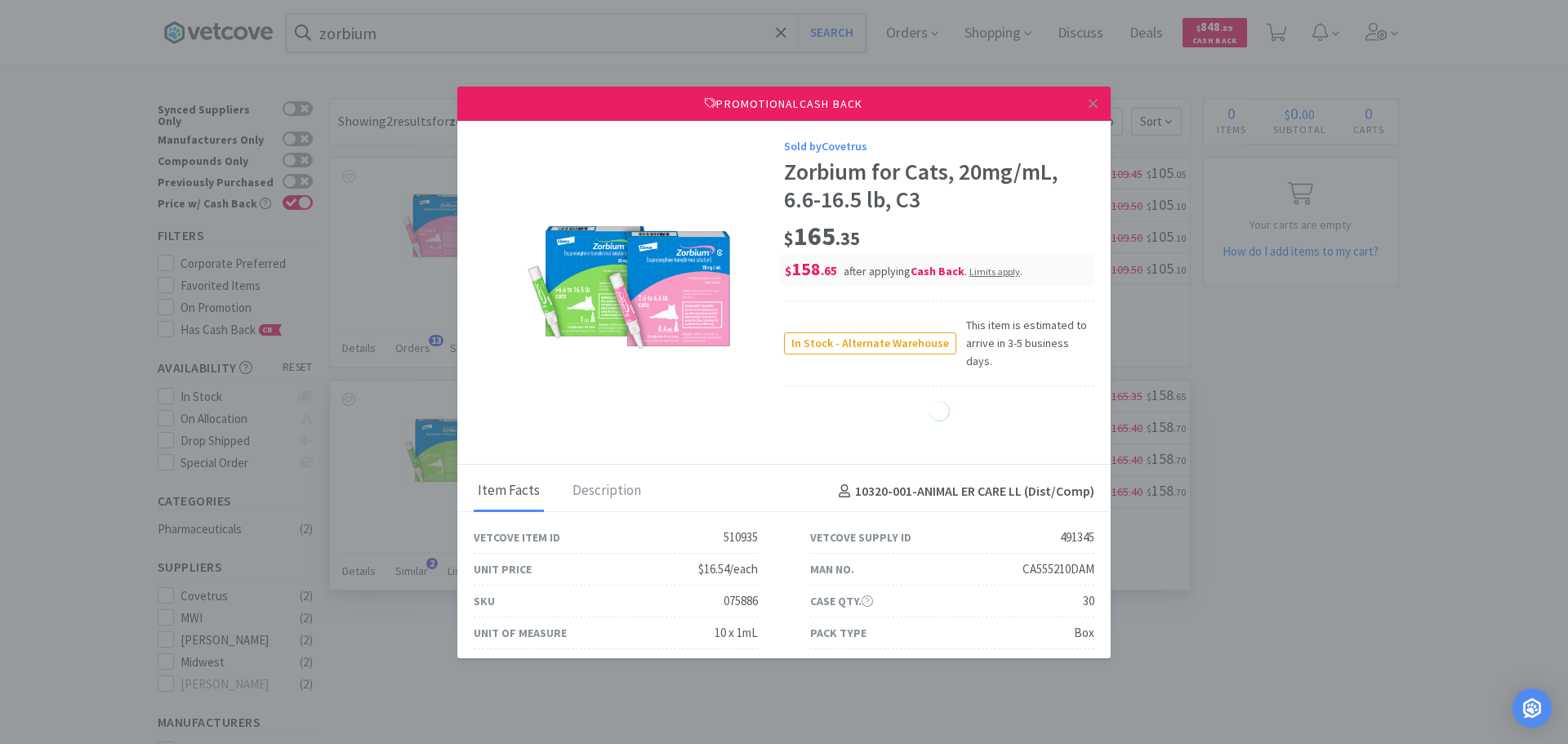
select select "1"
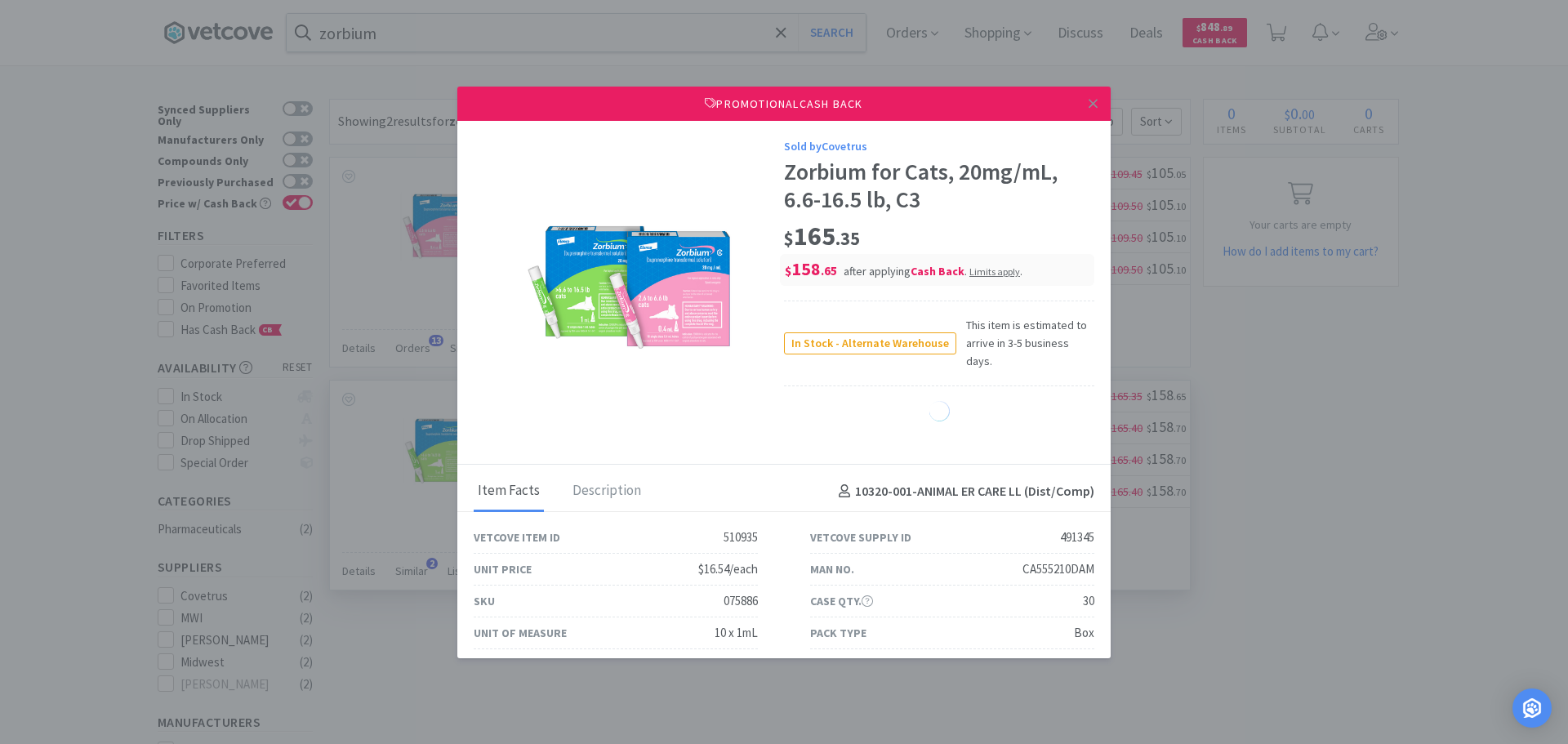
select select "1"
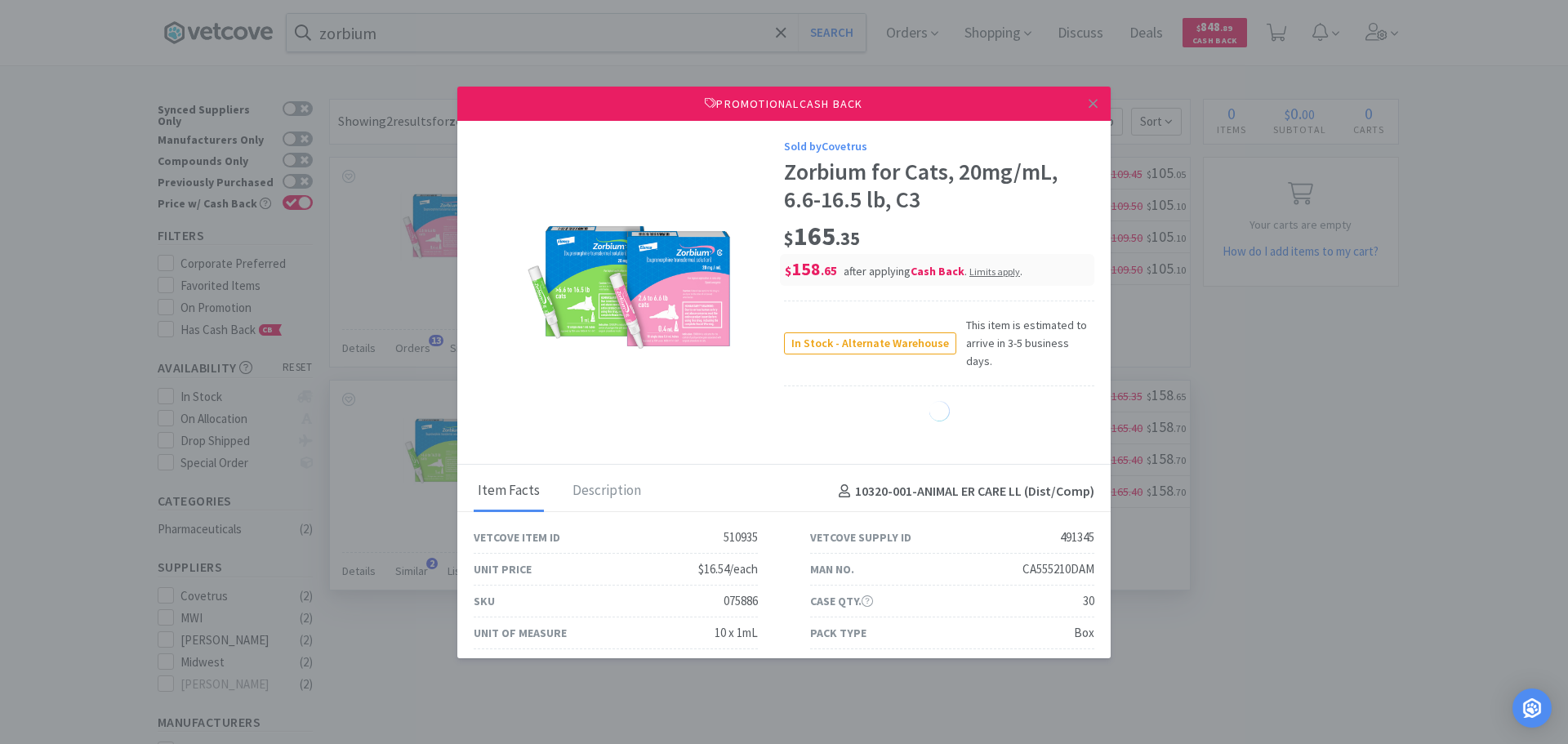
select select "1"
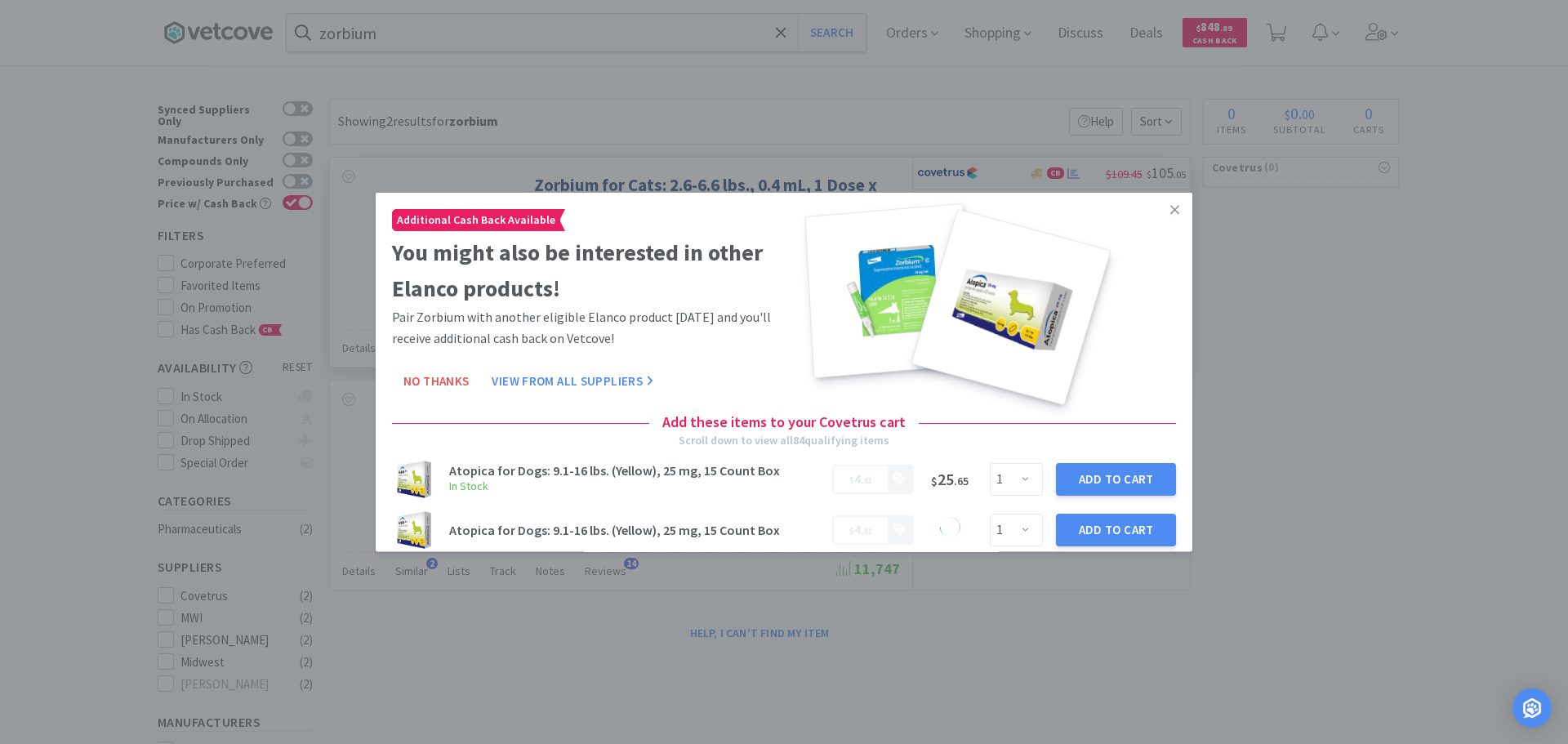
click at [1164, 206] on link at bounding box center [1174, 209] width 28 height 35
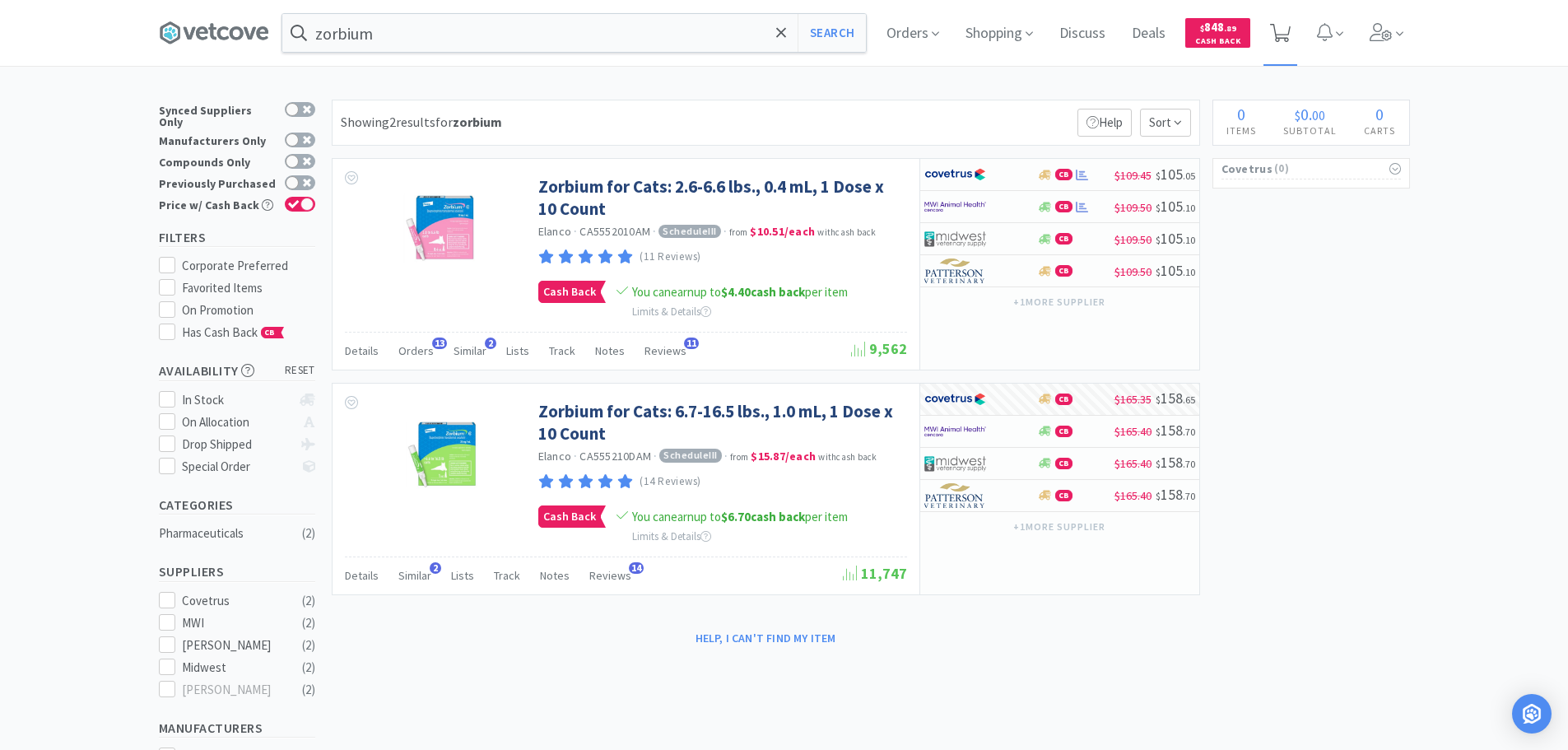
drag, startPoint x: 1282, startPoint y: 34, endPoint x: 1287, endPoint y: 57, distance: 23.5
click at [1282, 37] on icon at bounding box center [1281, 32] width 21 height 18
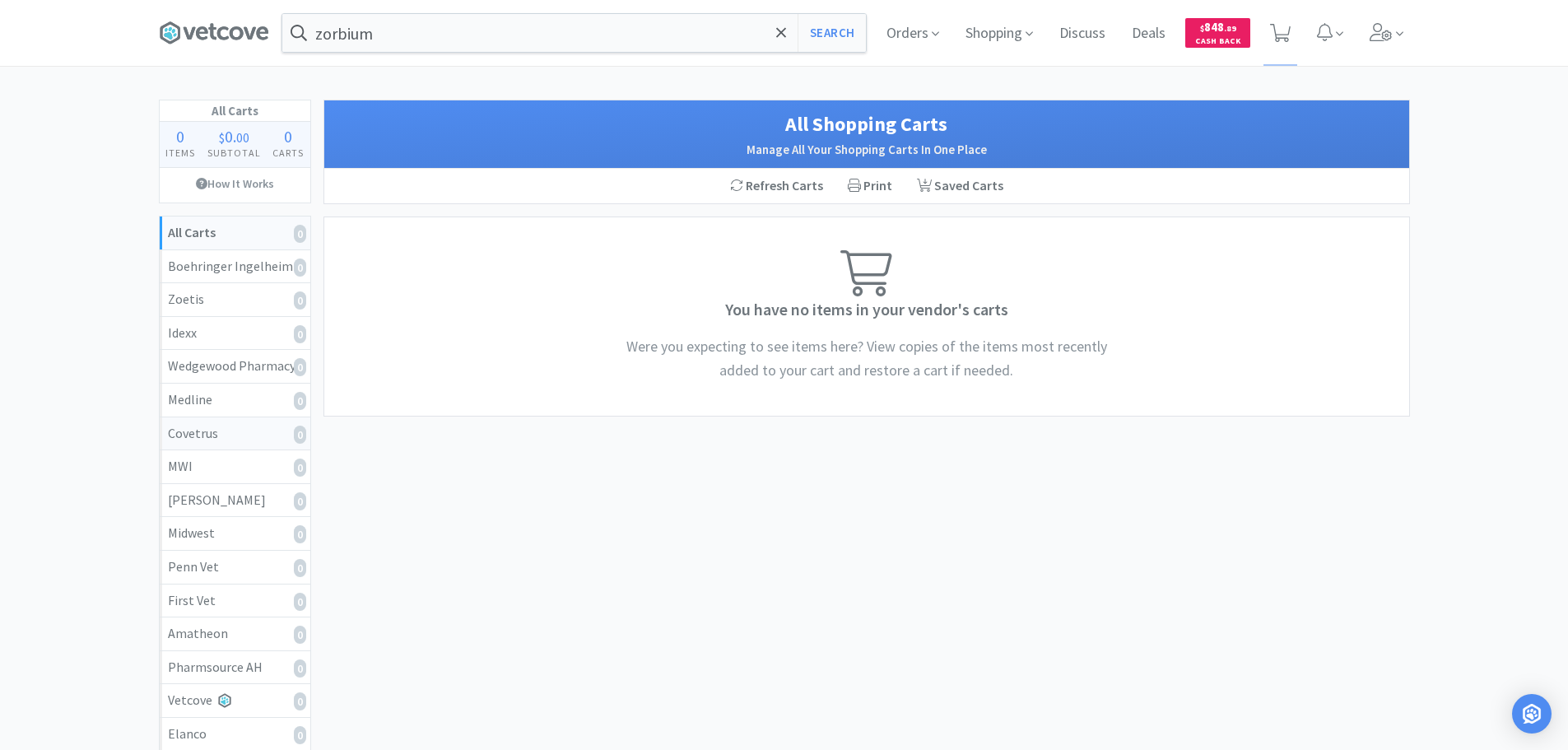
click at [261, 432] on div "Covetrus 0" at bounding box center [235, 433] width 134 height 22
click at [710, 191] on div "Refresh Cart" at bounding box center [714, 186] width 112 height 35
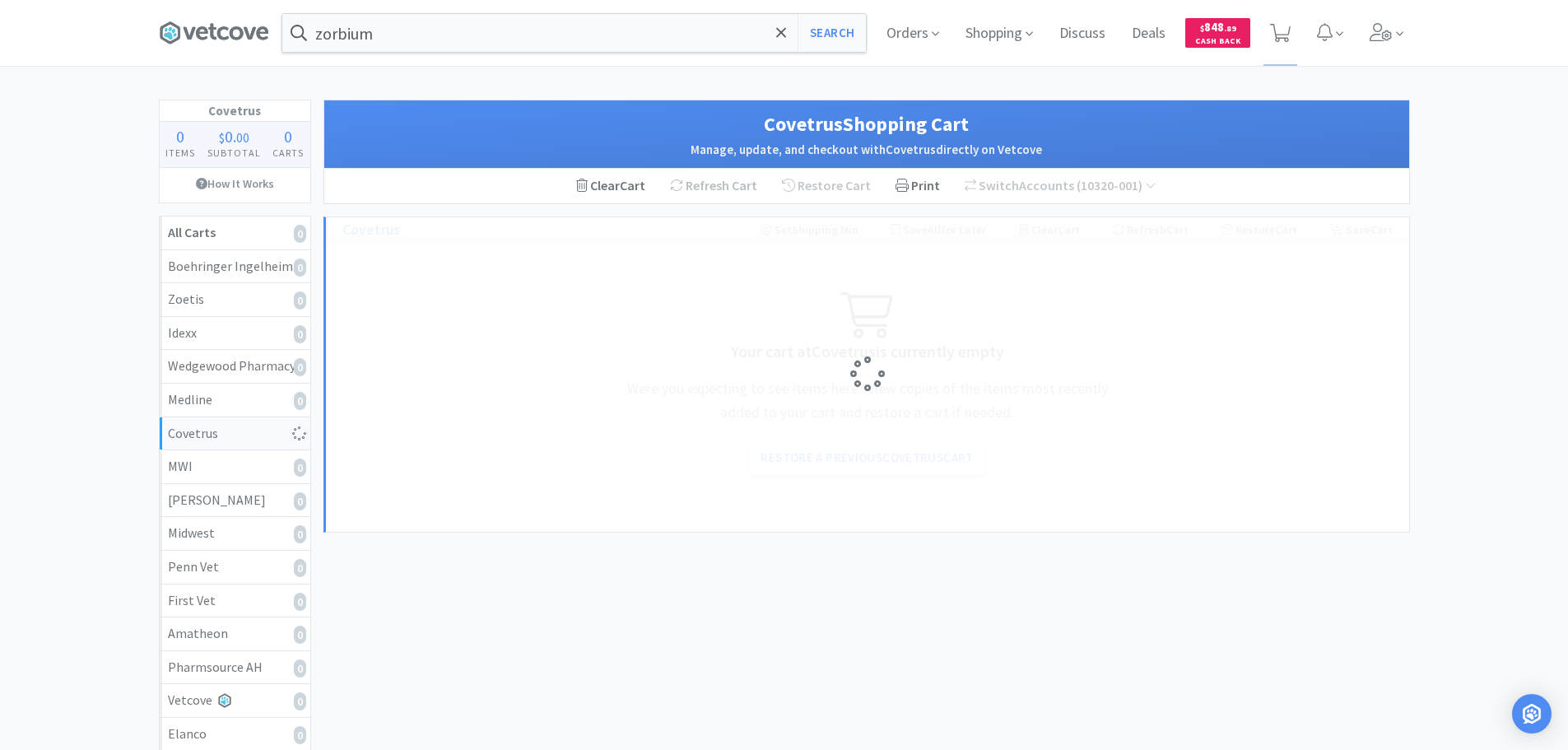
select select "1"
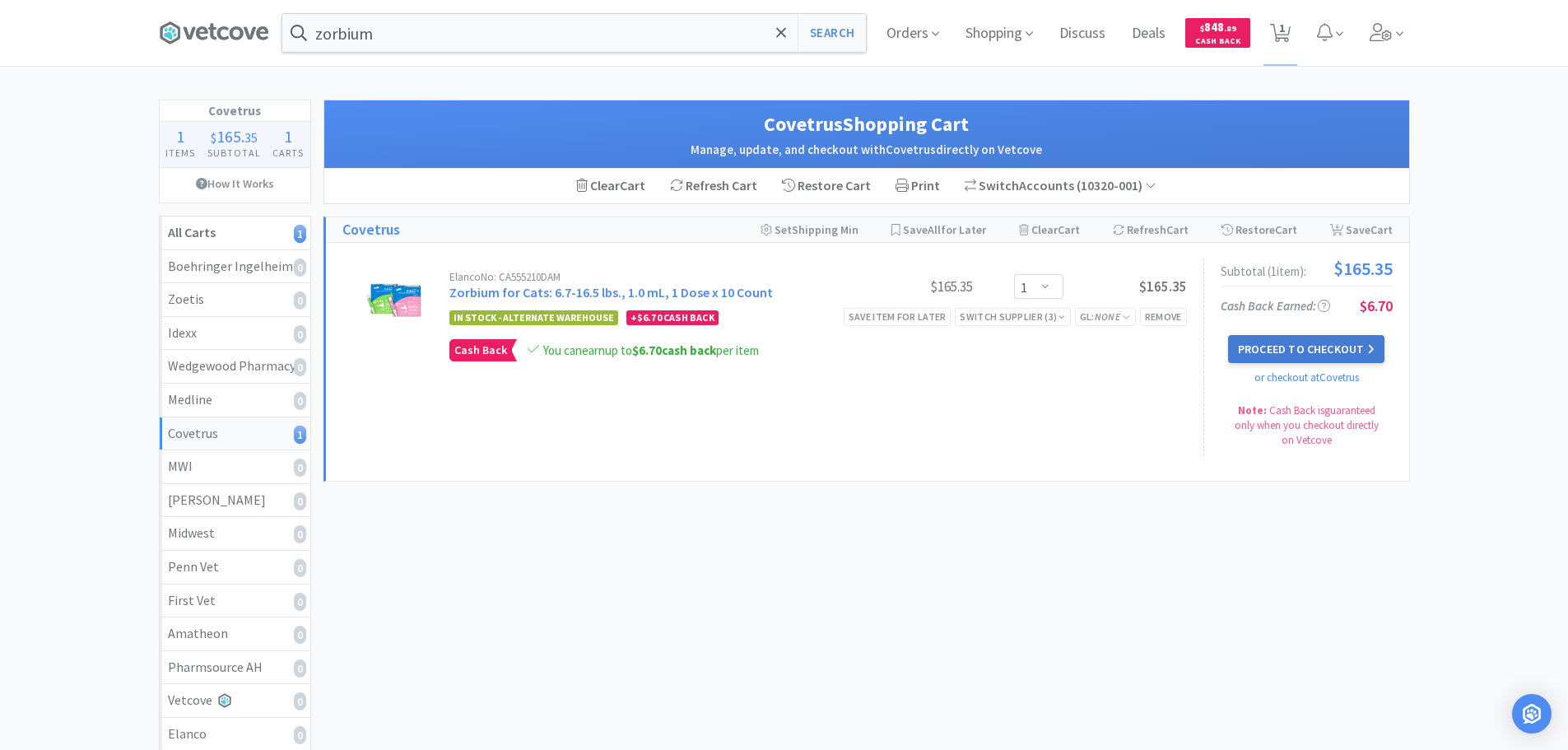
click at [1293, 361] on button "Proceed to Checkout" at bounding box center [1307, 349] width 157 height 28
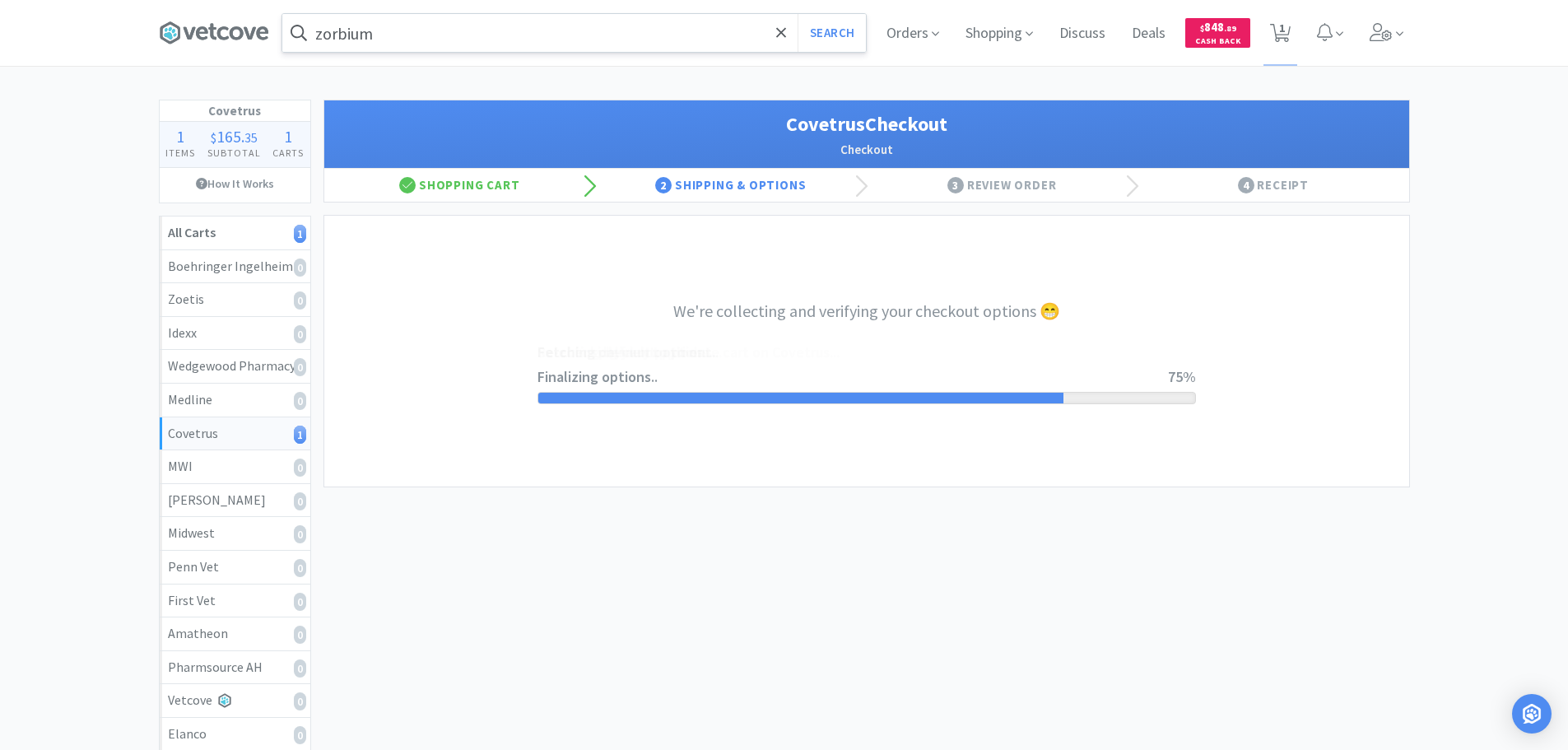
select select "ACCOUNT"
select select "cvt-standard-net"
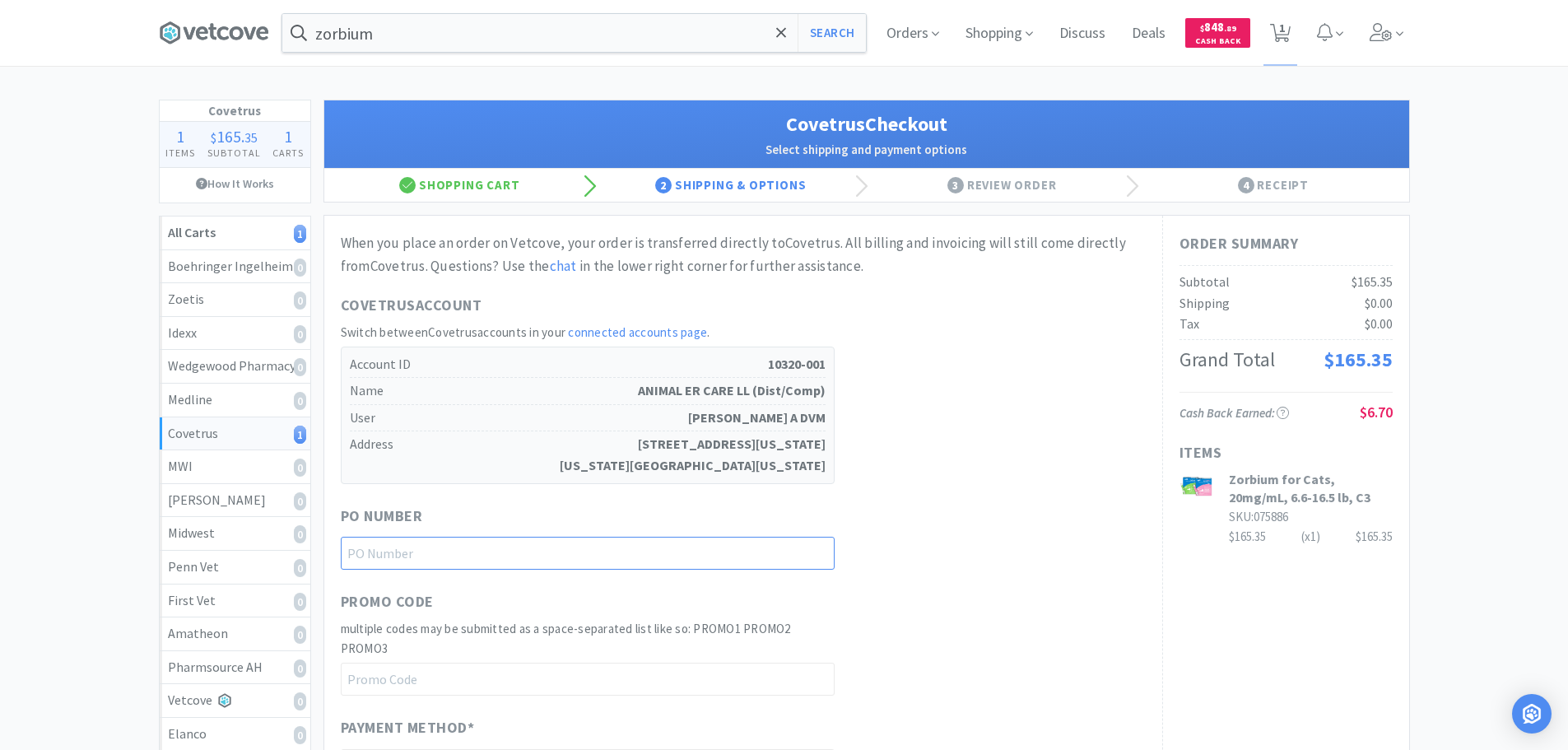
drag, startPoint x: 525, startPoint y: 557, endPoint x: 812, endPoint y: 556, distance: 287.0
click at [525, 557] on input "text" at bounding box center [588, 553] width 494 height 33
paste input "1144935"
type input "1144935"
click at [915, 520] on div "PO Number 1144935" at bounding box center [743, 538] width 805 height 66
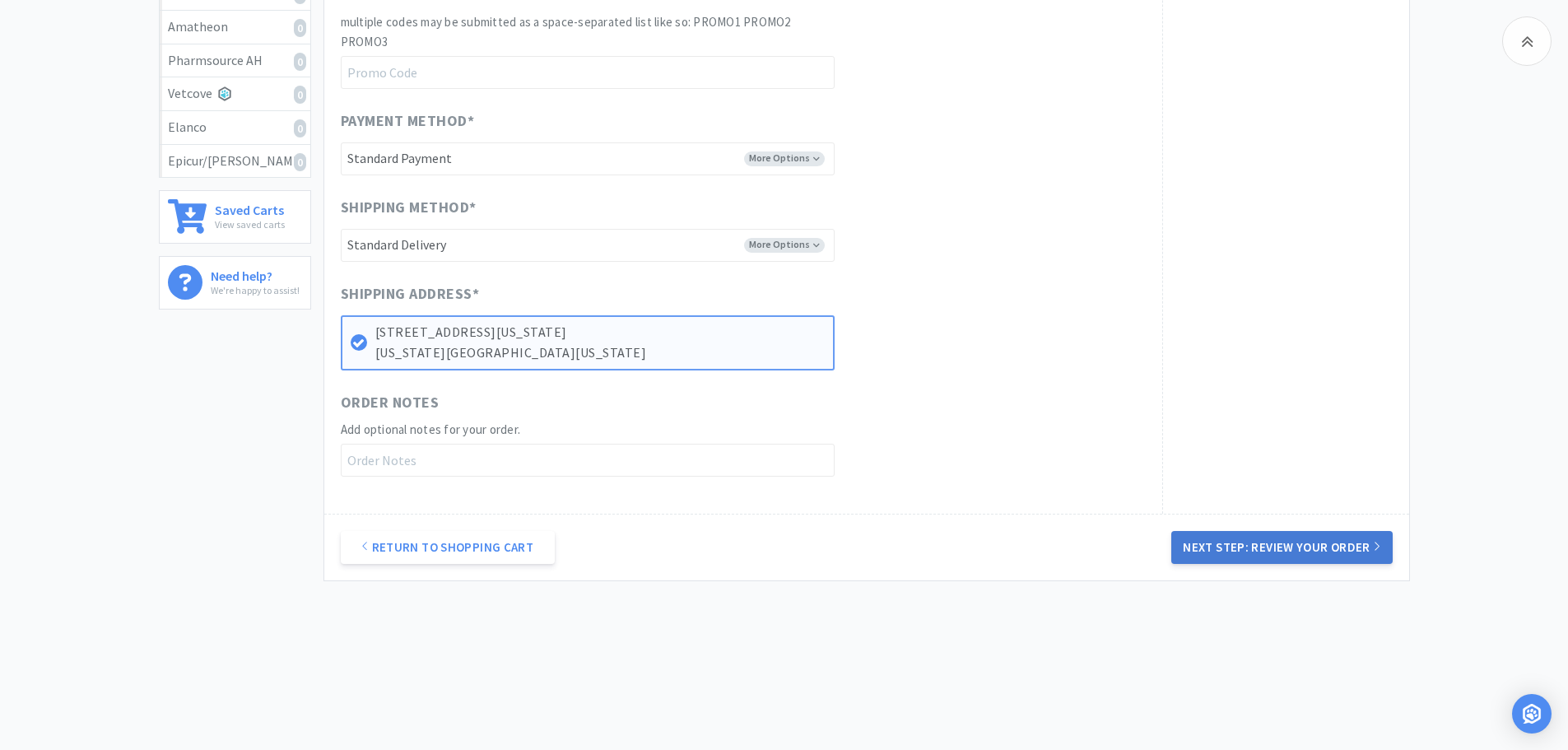
click at [1280, 556] on button "Next Step: Review Your Order" at bounding box center [1282, 547] width 221 height 33
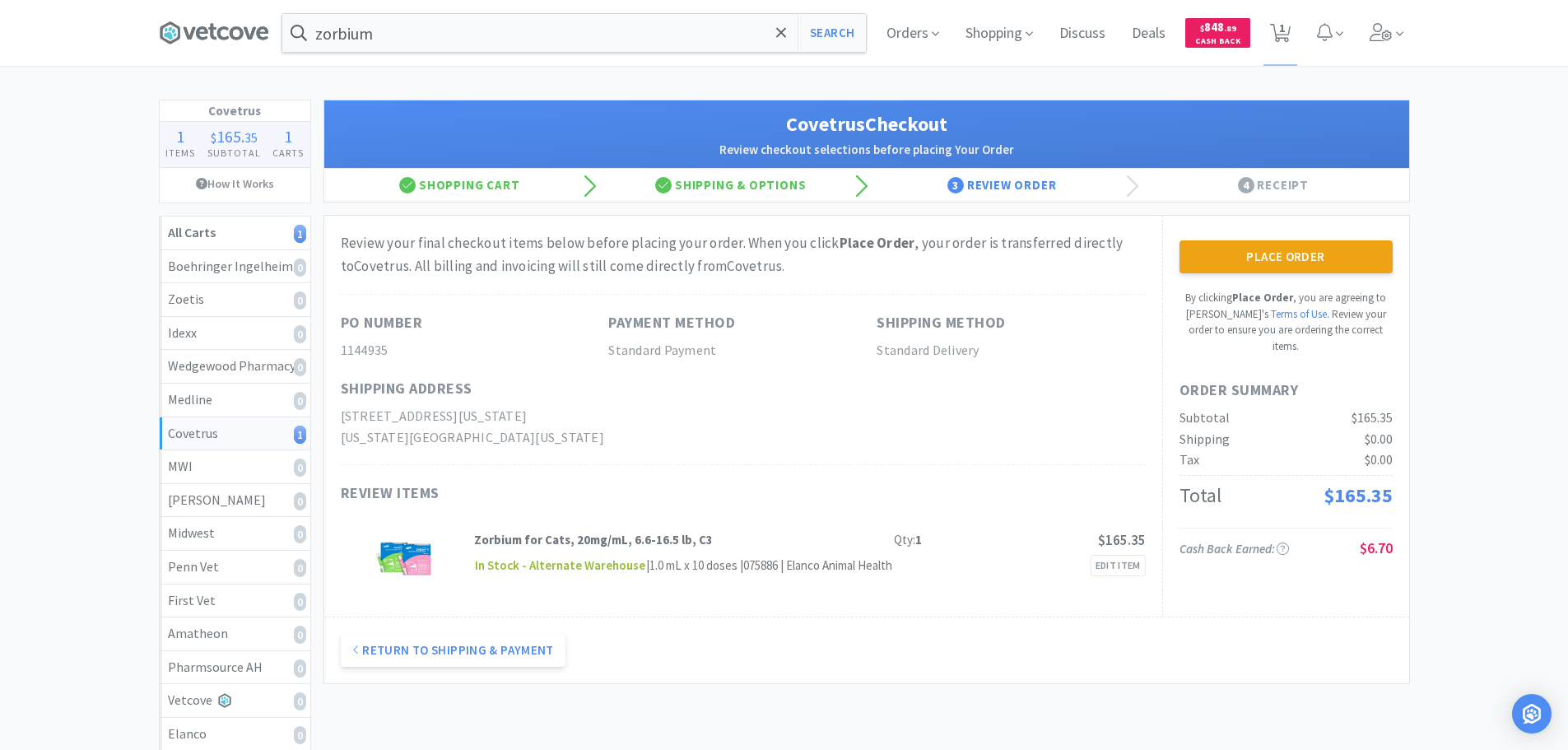
click at [1297, 251] on button "Place Order" at bounding box center [1286, 257] width 213 height 33
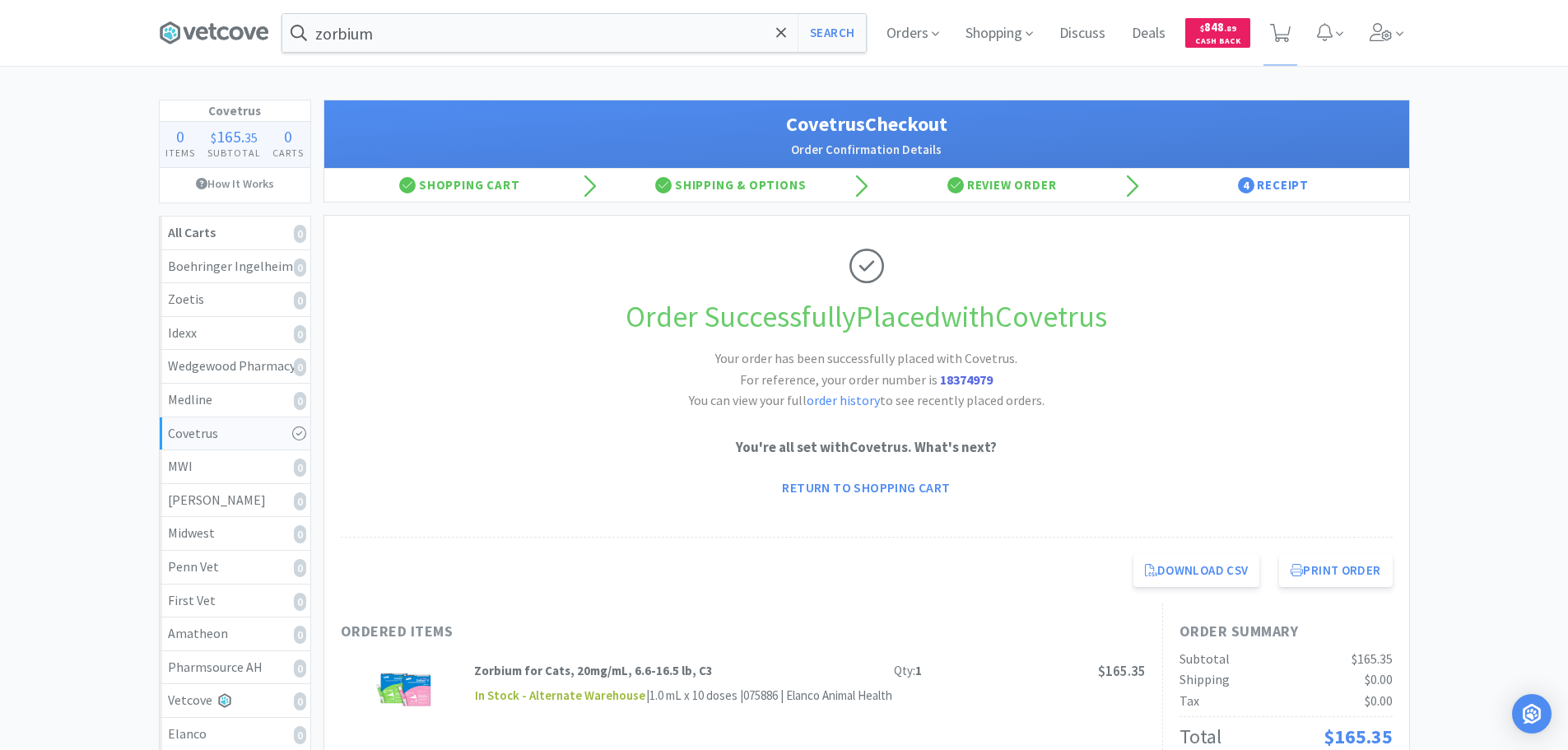
click at [712, 251] on div "Order Successfully Placed with Covetrus Your order has been successfully placed…" at bounding box center [867, 377] width 1052 height 322
click at [669, 84] on div "zorbium Search Orders Shopping Discuss Discuss Deals Deals $ 848 . 89 Cash Back…" at bounding box center [784, 586] width 1568 height 1171
